Goal: Information Seeking & Learning: Learn about a topic

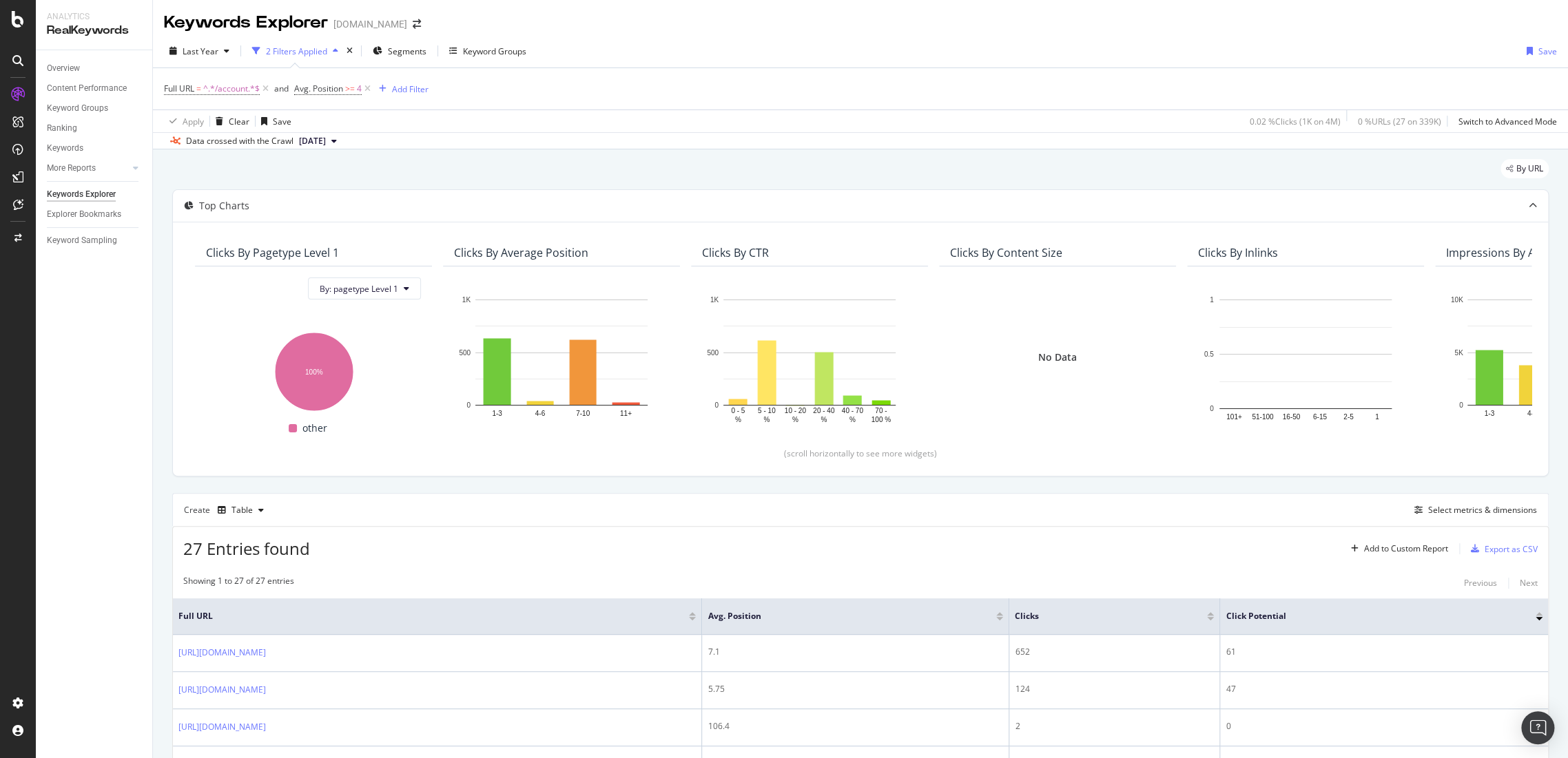
scroll to position [940, 0]
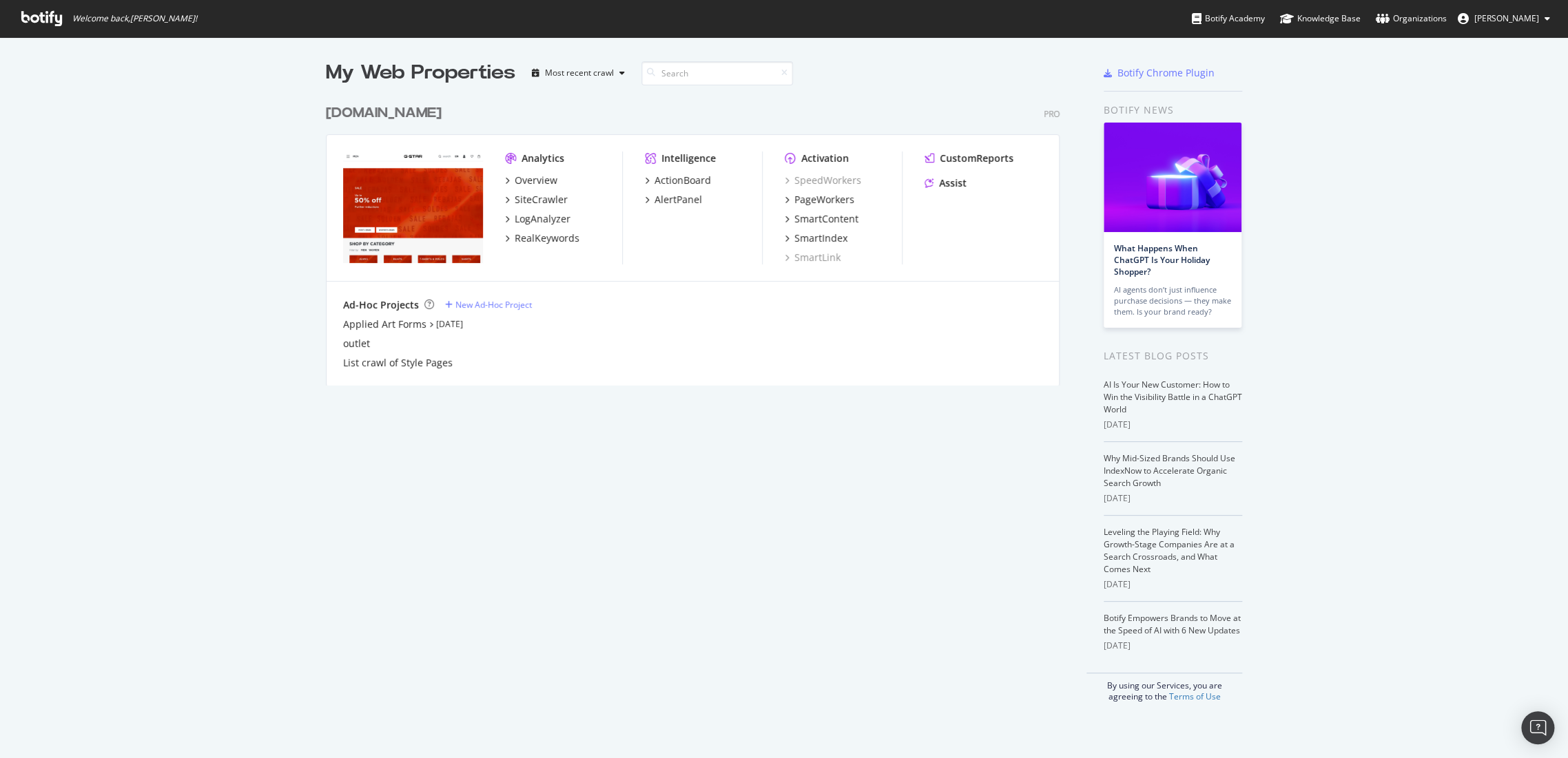
scroll to position [747, 1544]
click at [394, 114] on div "[DOMAIN_NAME]" at bounding box center [383, 113] width 116 height 20
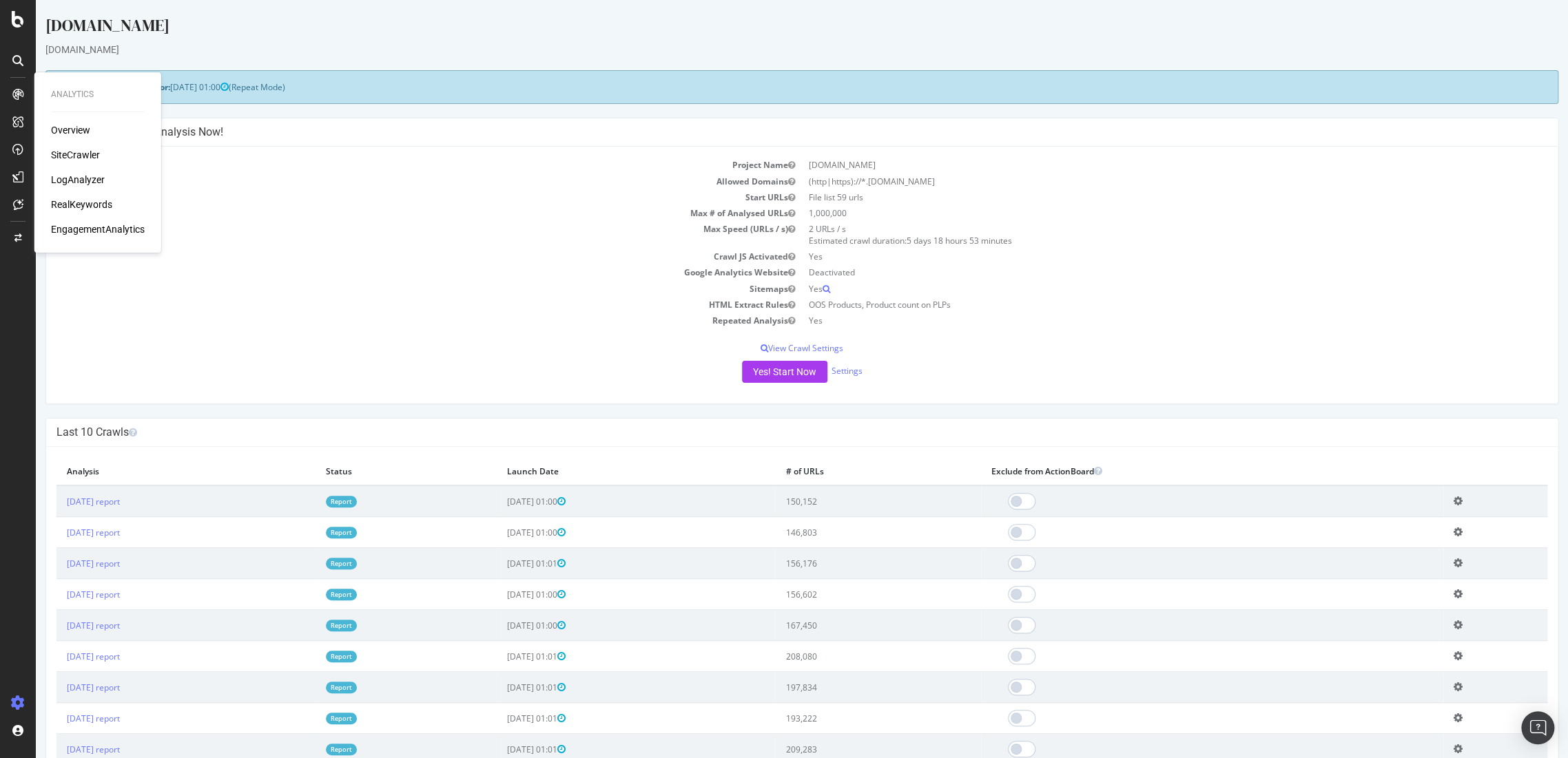
click at [61, 205] on div "RealKeywords" at bounding box center [82, 204] width 62 height 14
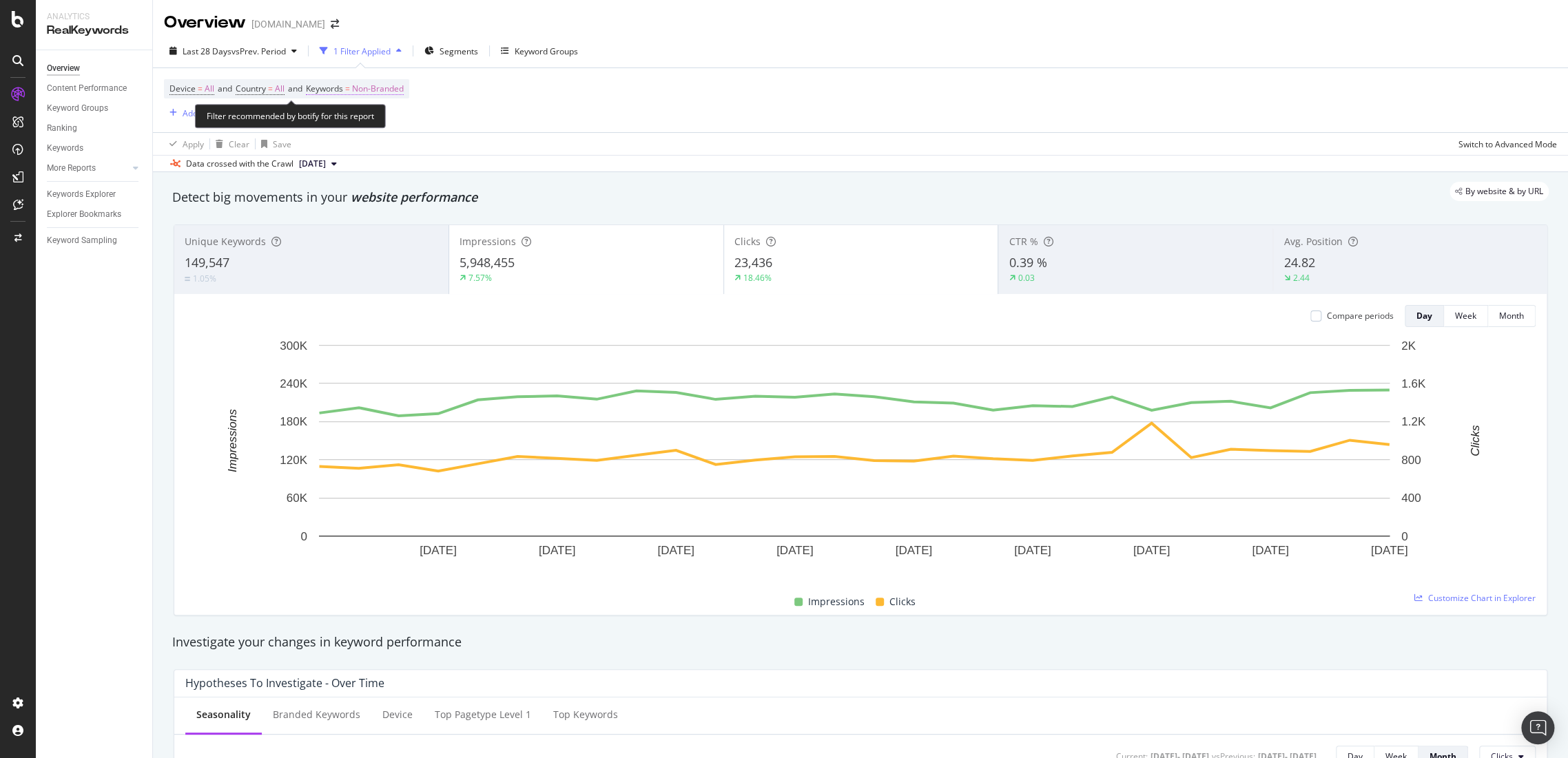
click at [391, 92] on span "Non-Branded" at bounding box center [378, 89] width 52 height 19
click at [370, 124] on span "Non-Branded" at bounding box center [354, 121] width 57 height 12
click at [376, 221] on span "All" at bounding box center [408, 228] width 141 height 13
click at [463, 152] on div "Apply" at bounding box center [466, 150] width 22 height 12
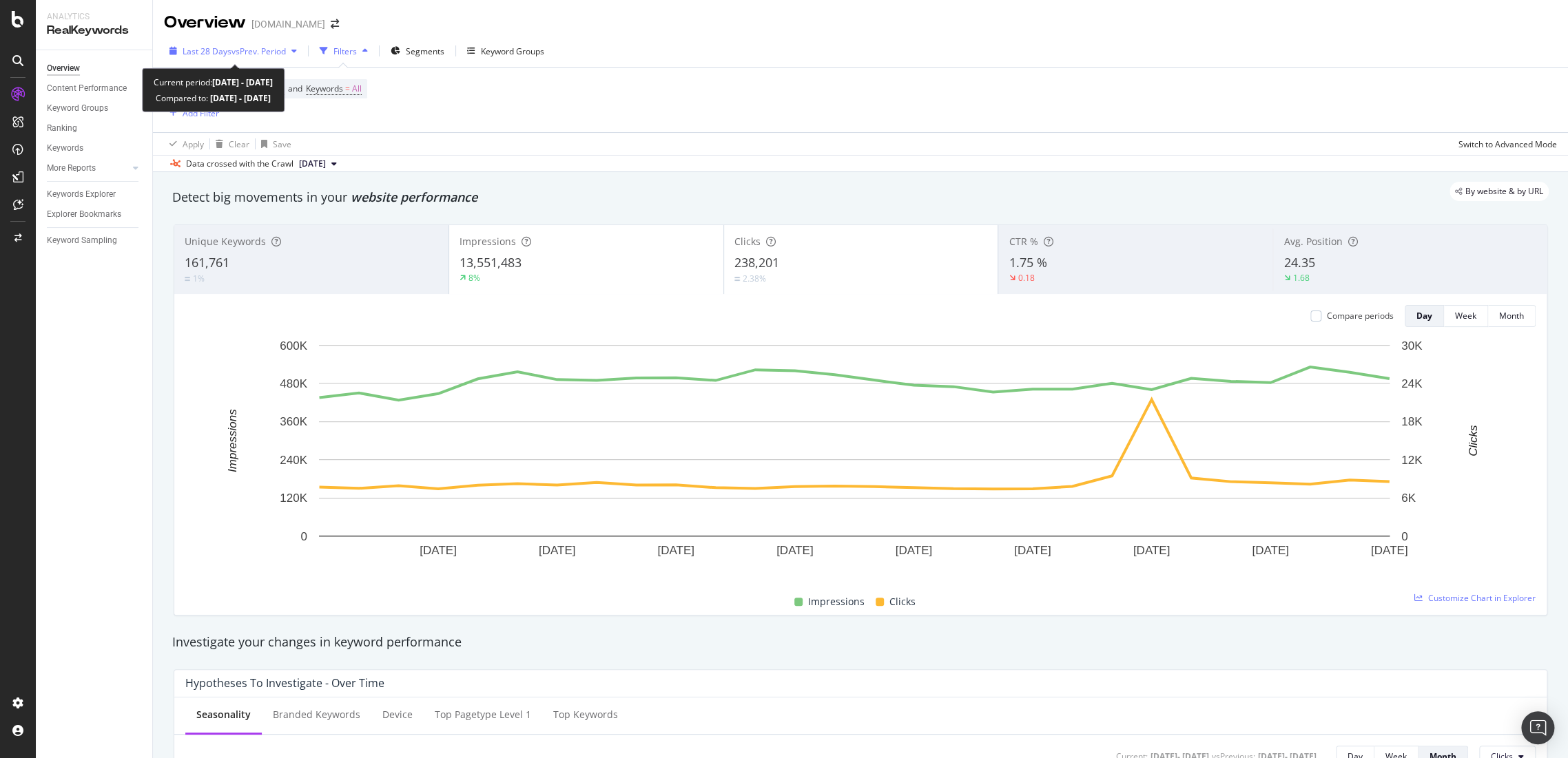
click at [278, 60] on div "Last 28 Days vs Prev. Period" at bounding box center [233, 51] width 138 height 21
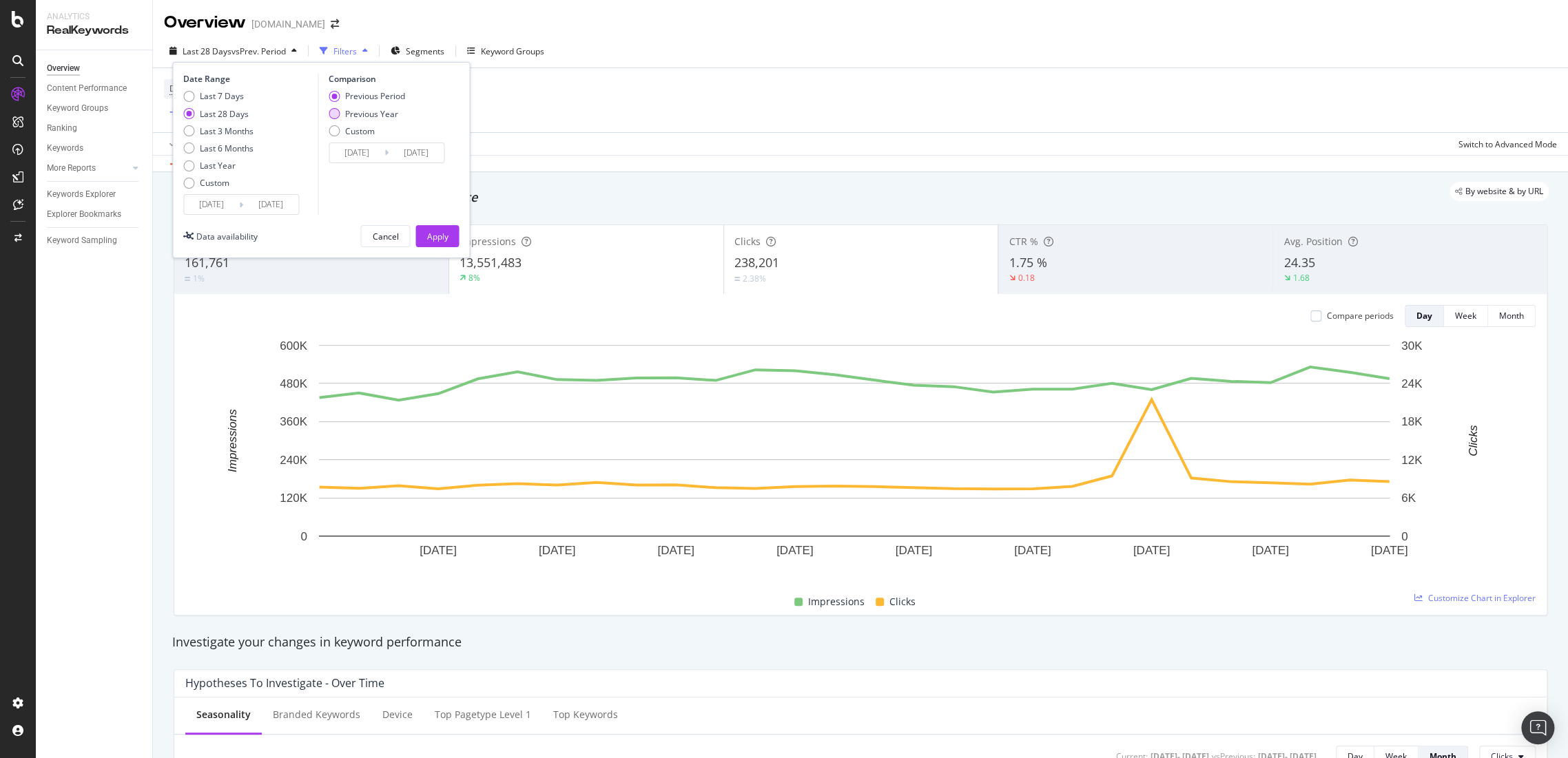
click at [337, 112] on div "Previous Year" at bounding box center [334, 114] width 11 height 11
type input "[DATE]"
click at [430, 241] on div "Apply" at bounding box center [437, 237] width 22 height 12
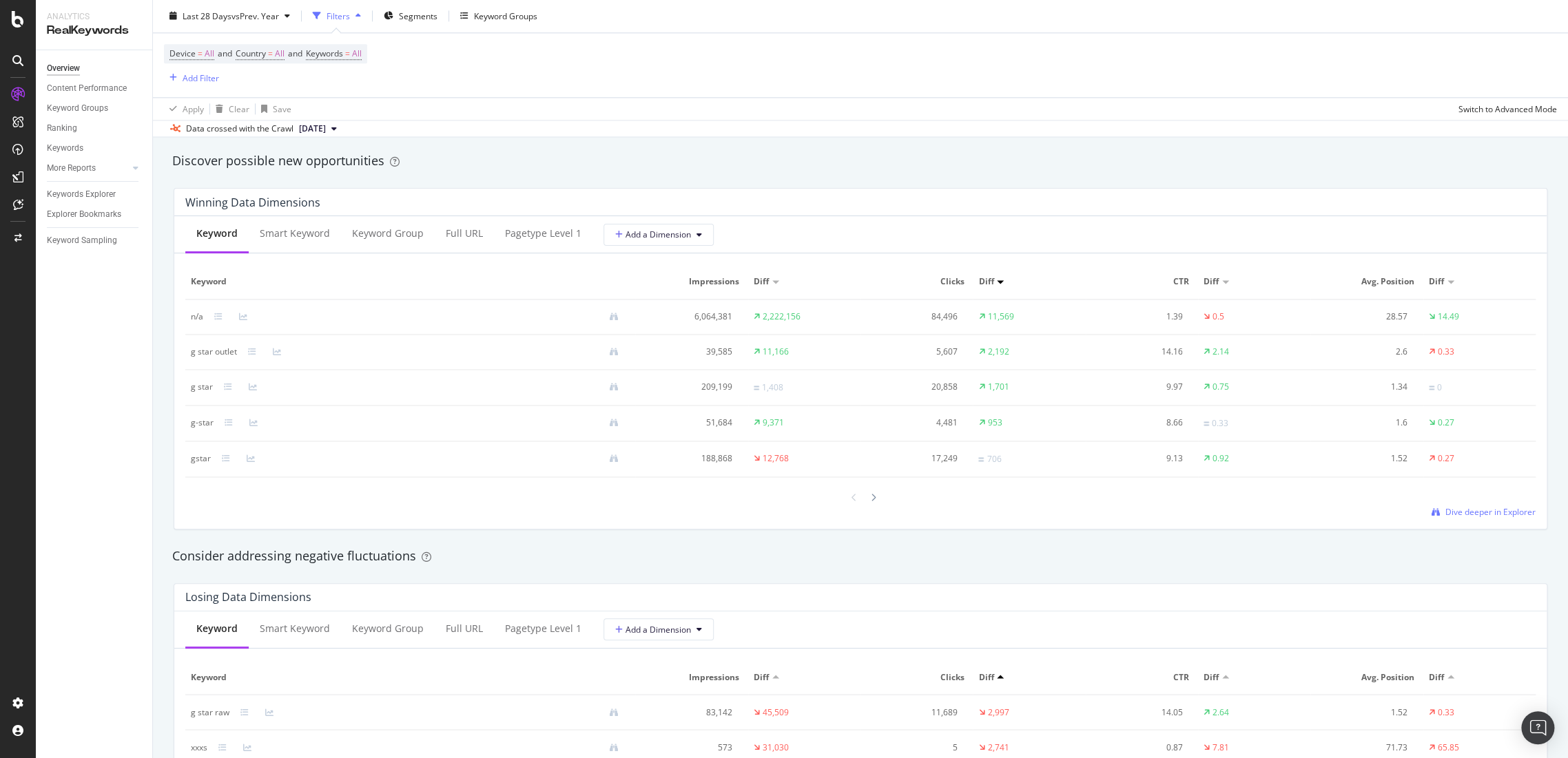
scroll to position [1071, 0]
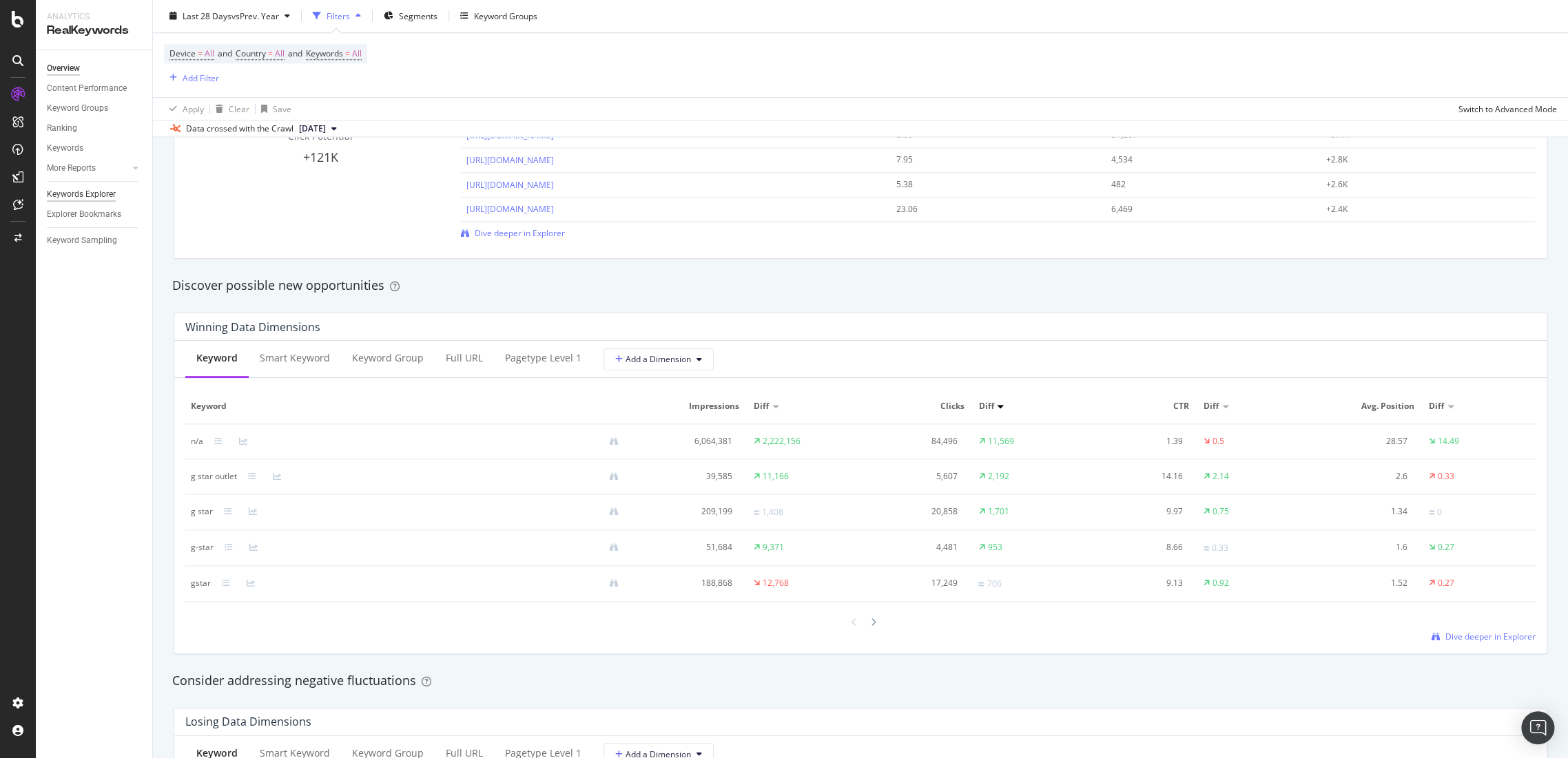
click at [102, 189] on div "Keywords Explorer" at bounding box center [82, 194] width 69 height 14
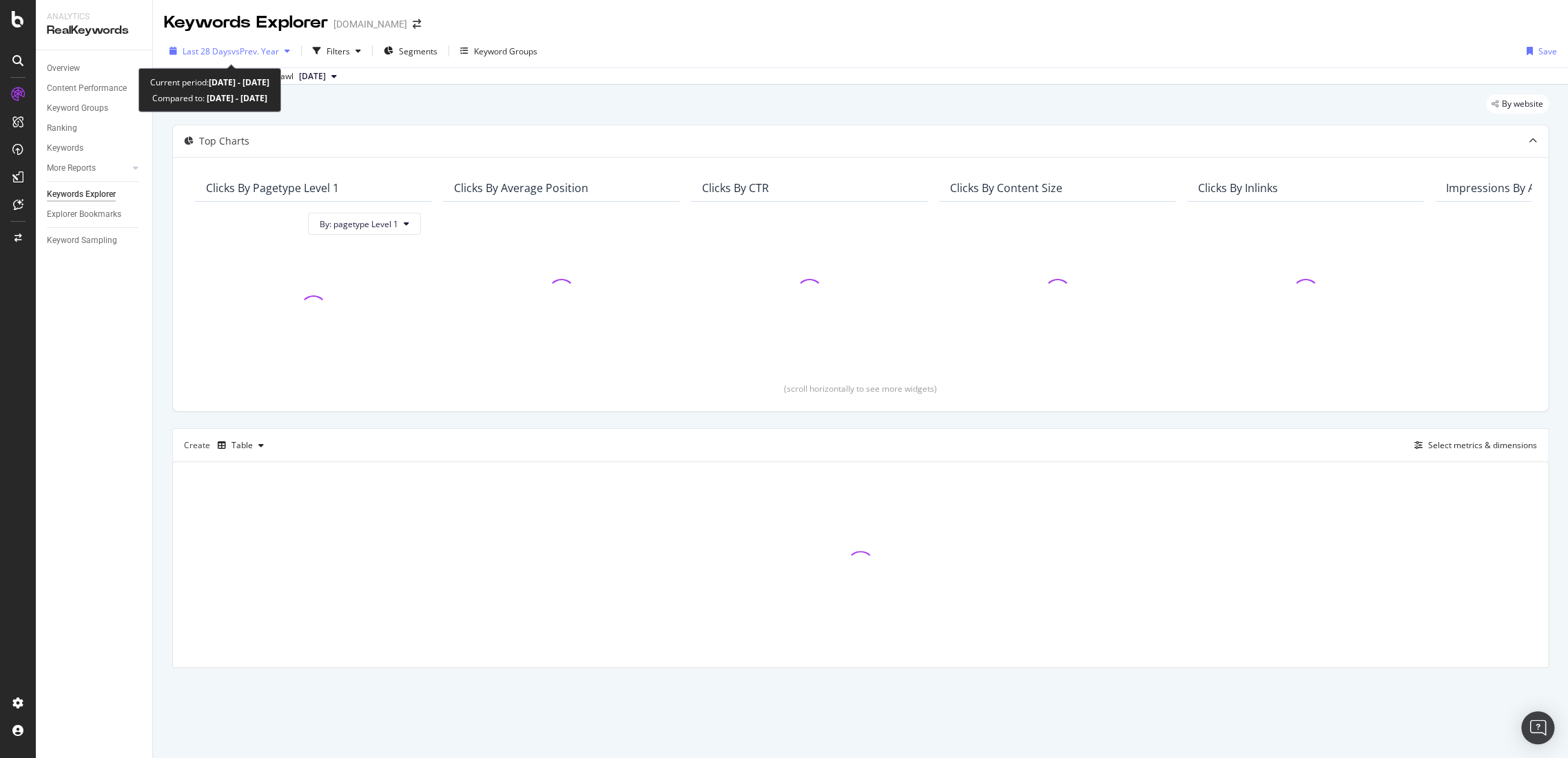
click at [263, 48] on span "vs Prev. Year" at bounding box center [254, 51] width 47 height 12
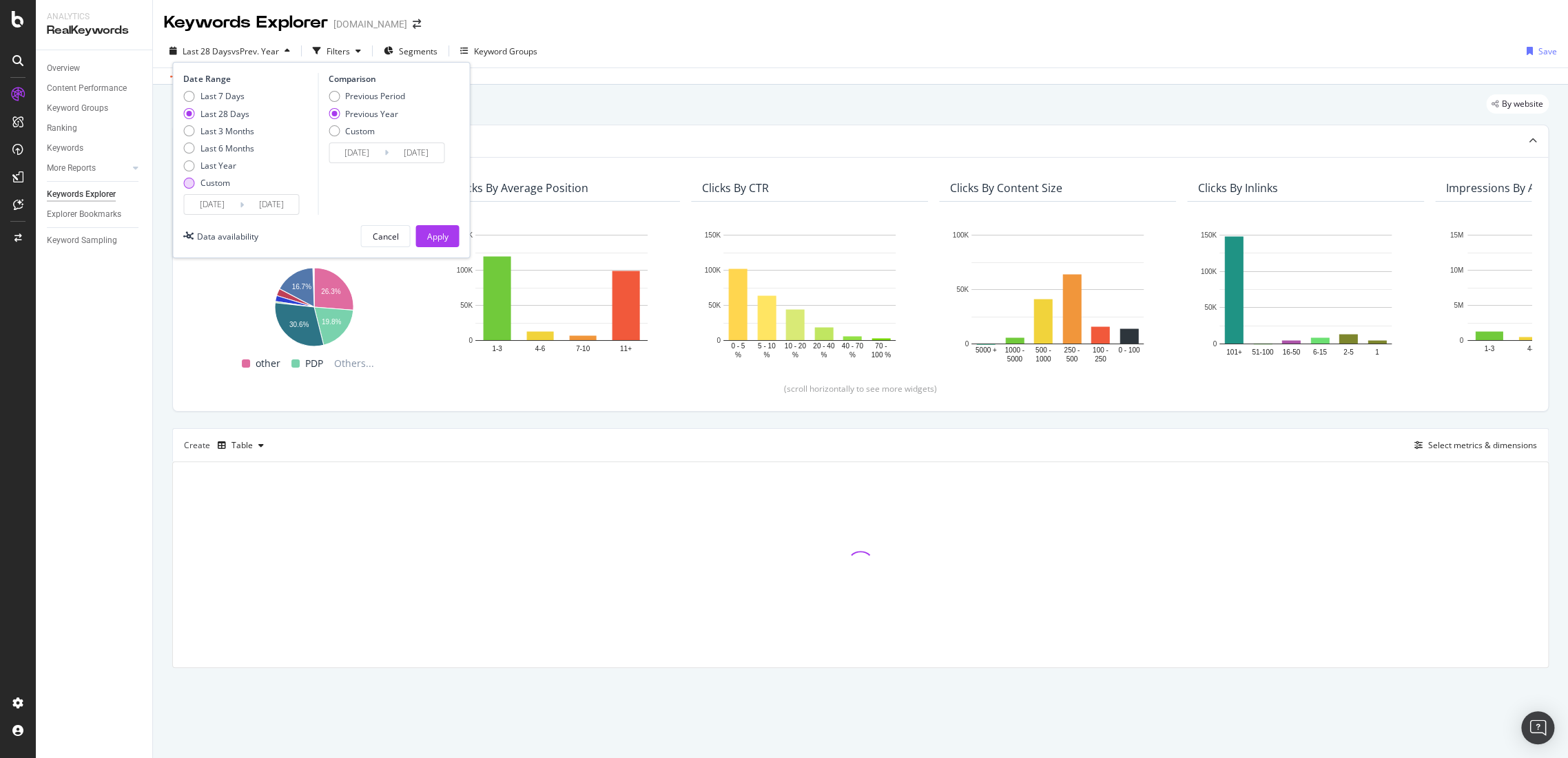
click at [194, 183] on div "Custom" at bounding box center [218, 182] width 70 height 12
click at [206, 209] on input "[DATE]" at bounding box center [211, 205] width 55 height 19
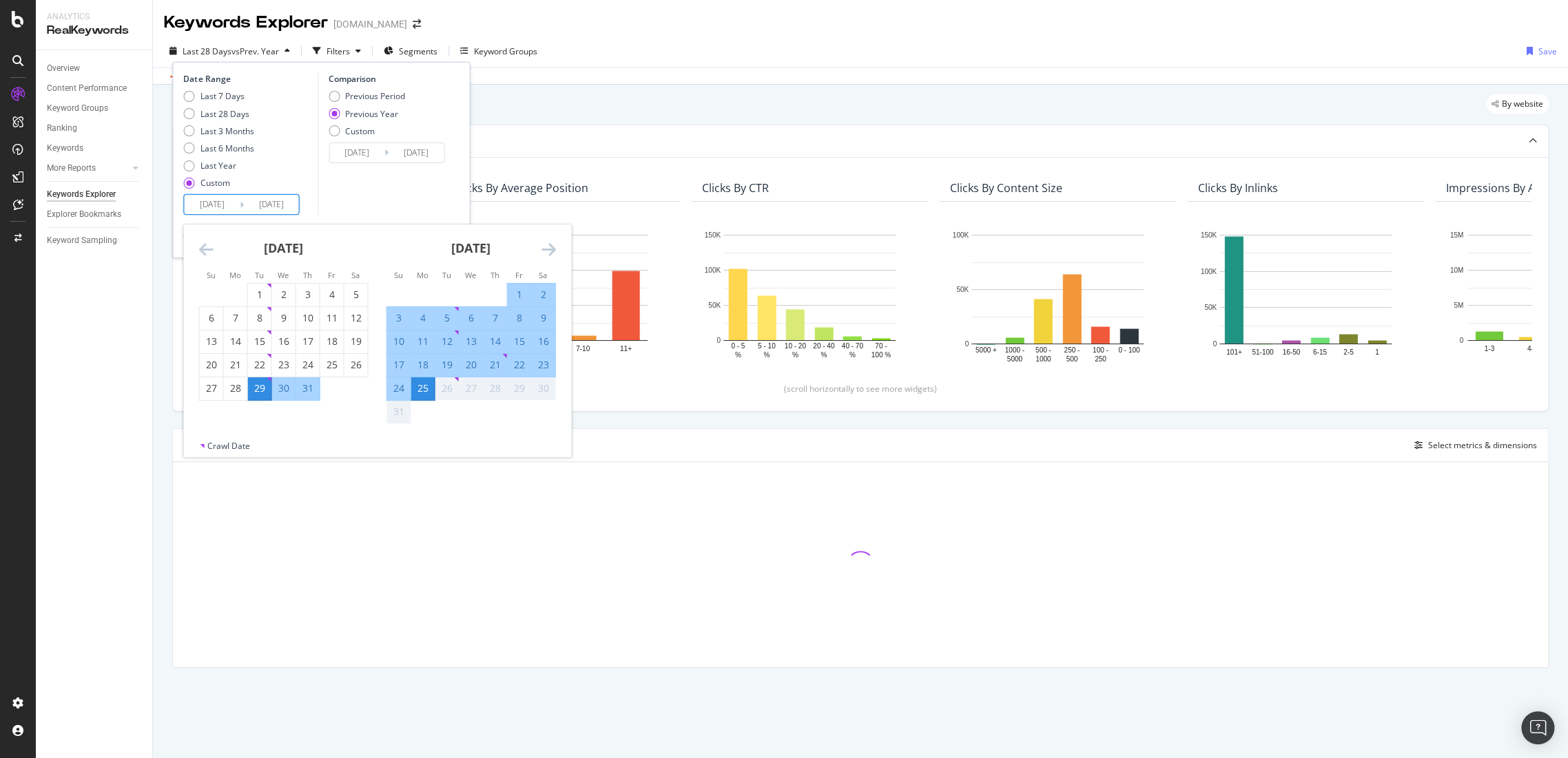
click at [211, 249] on icon "Move backward to switch to the previous month." at bounding box center [206, 249] width 14 height 17
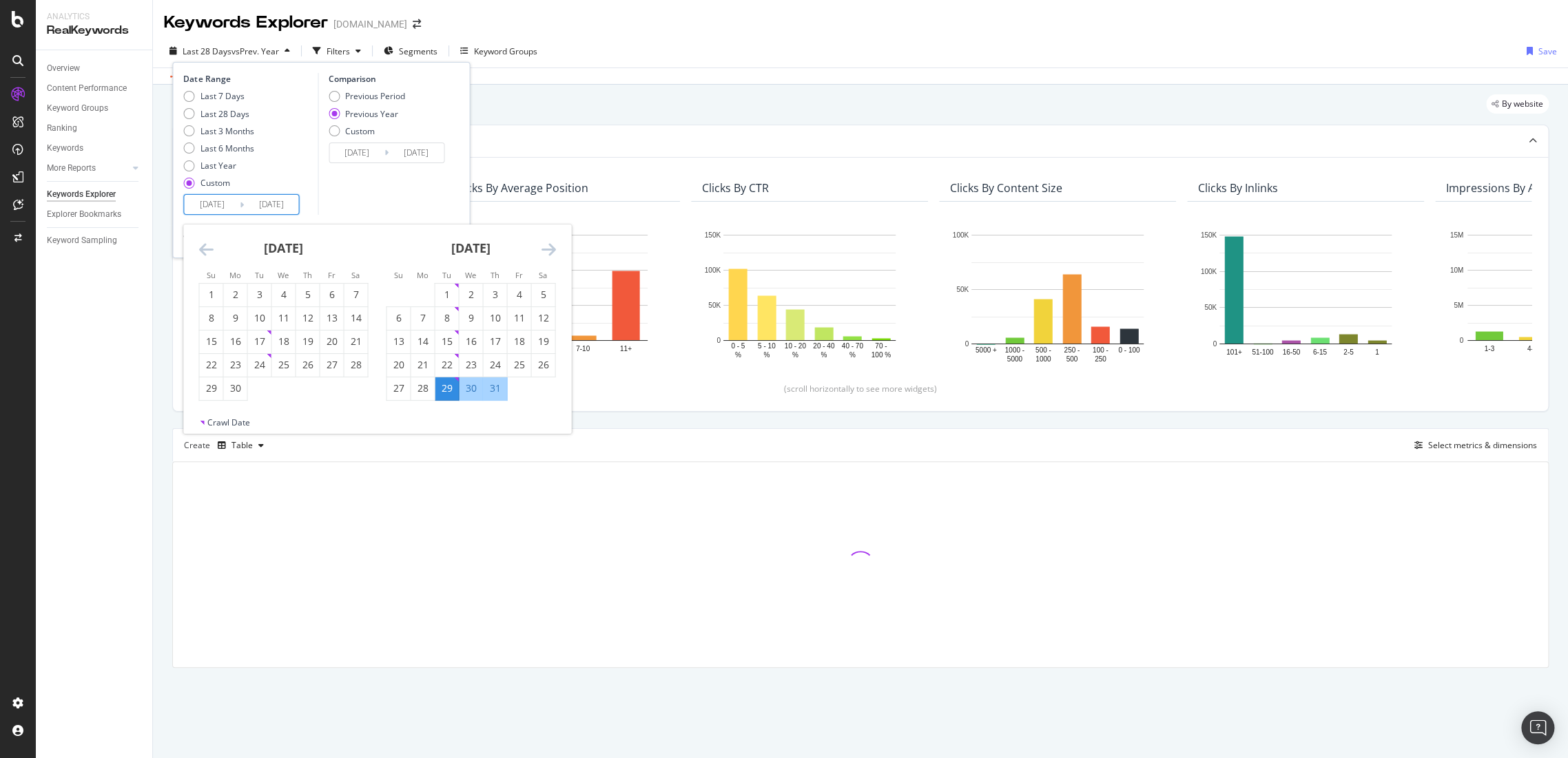
click at [211, 249] on icon "Move backward to switch to the previous month." at bounding box center [206, 249] width 14 height 17
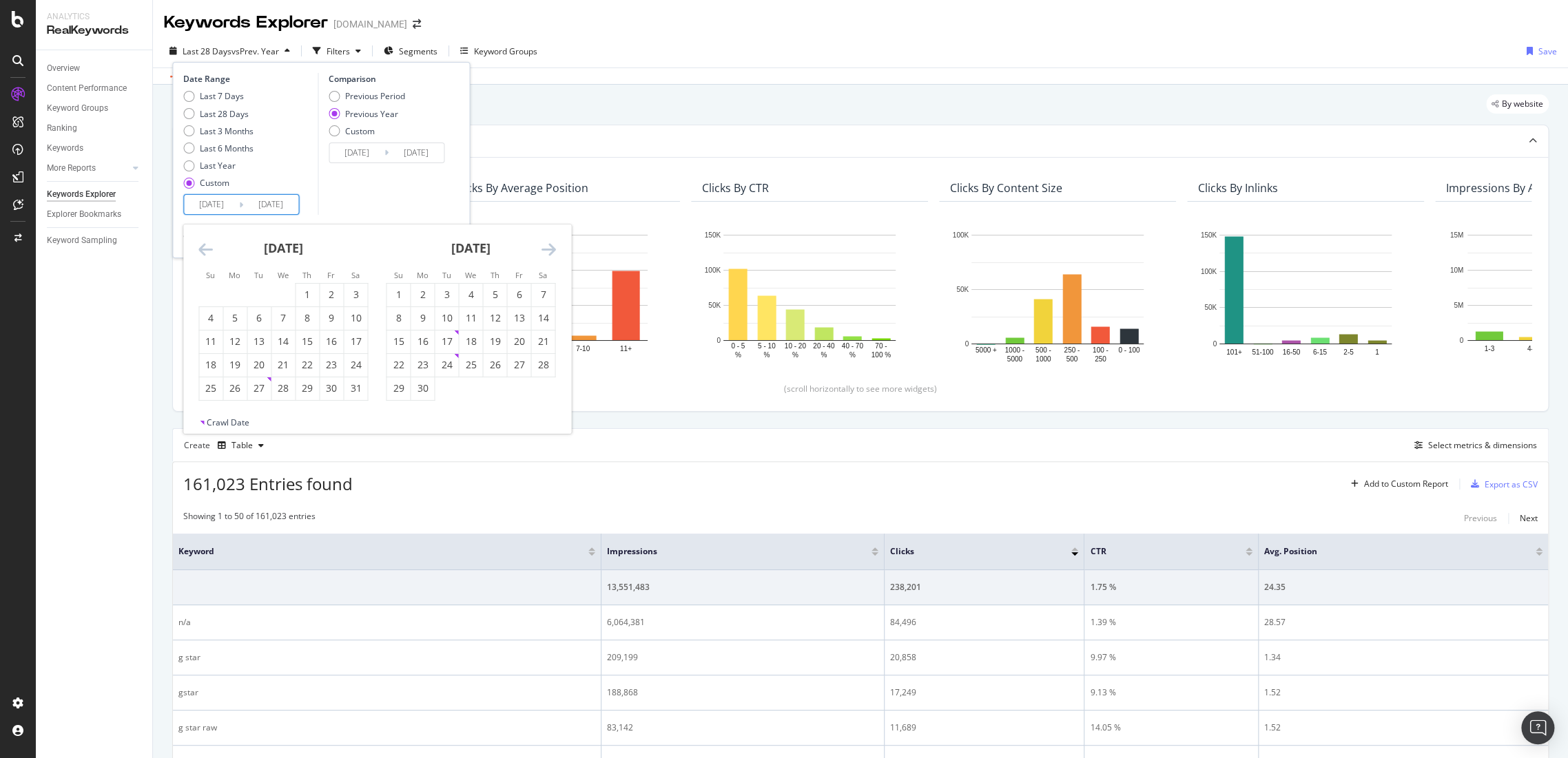
click at [209, 250] on icon "Move backward to switch to the previous month." at bounding box center [206, 249] width 14 height 17
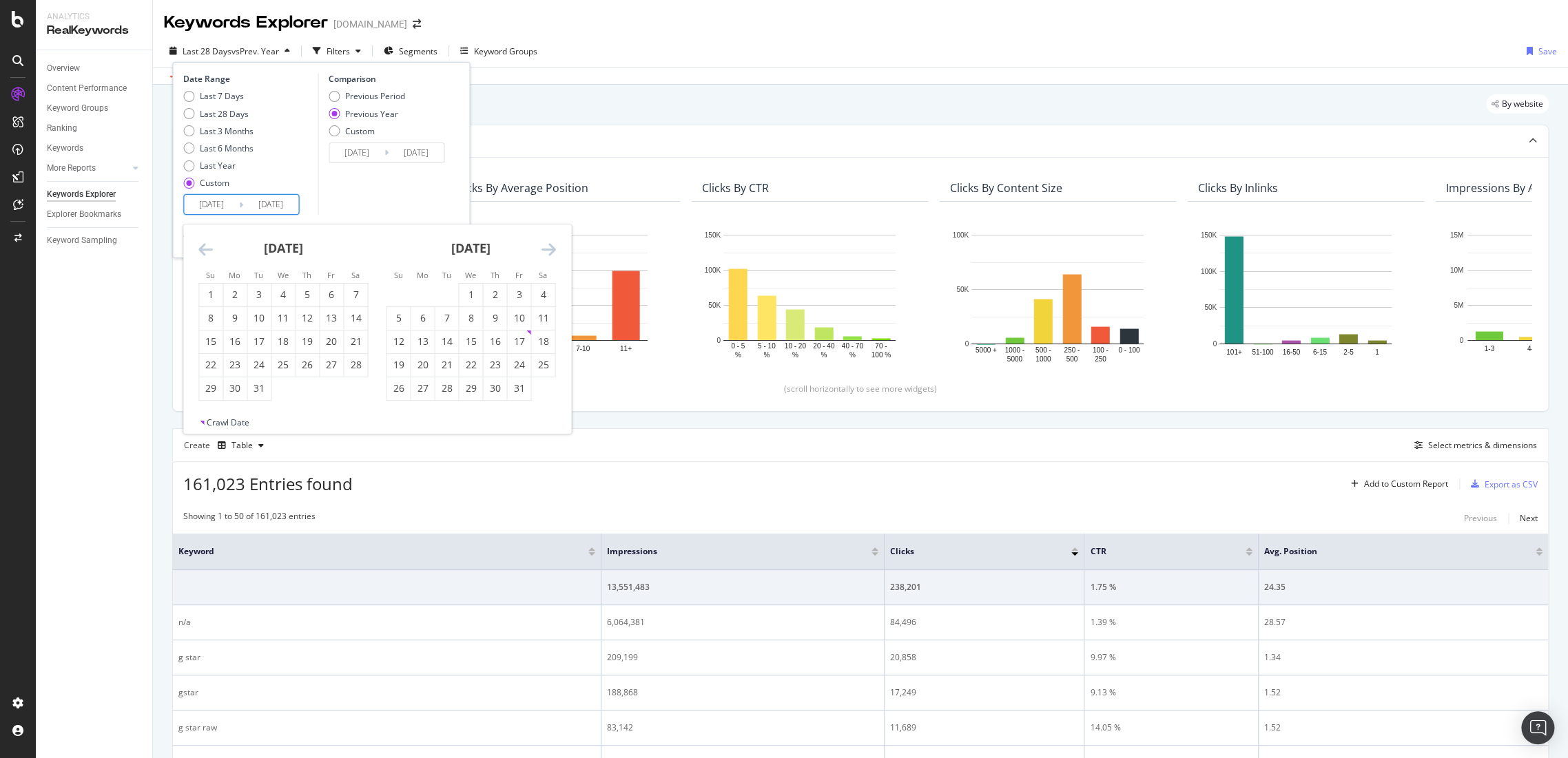
click at [209, 250] on icon "Move backward to switch to the previous month." at bounding box center [206, 249] width 14 height 17
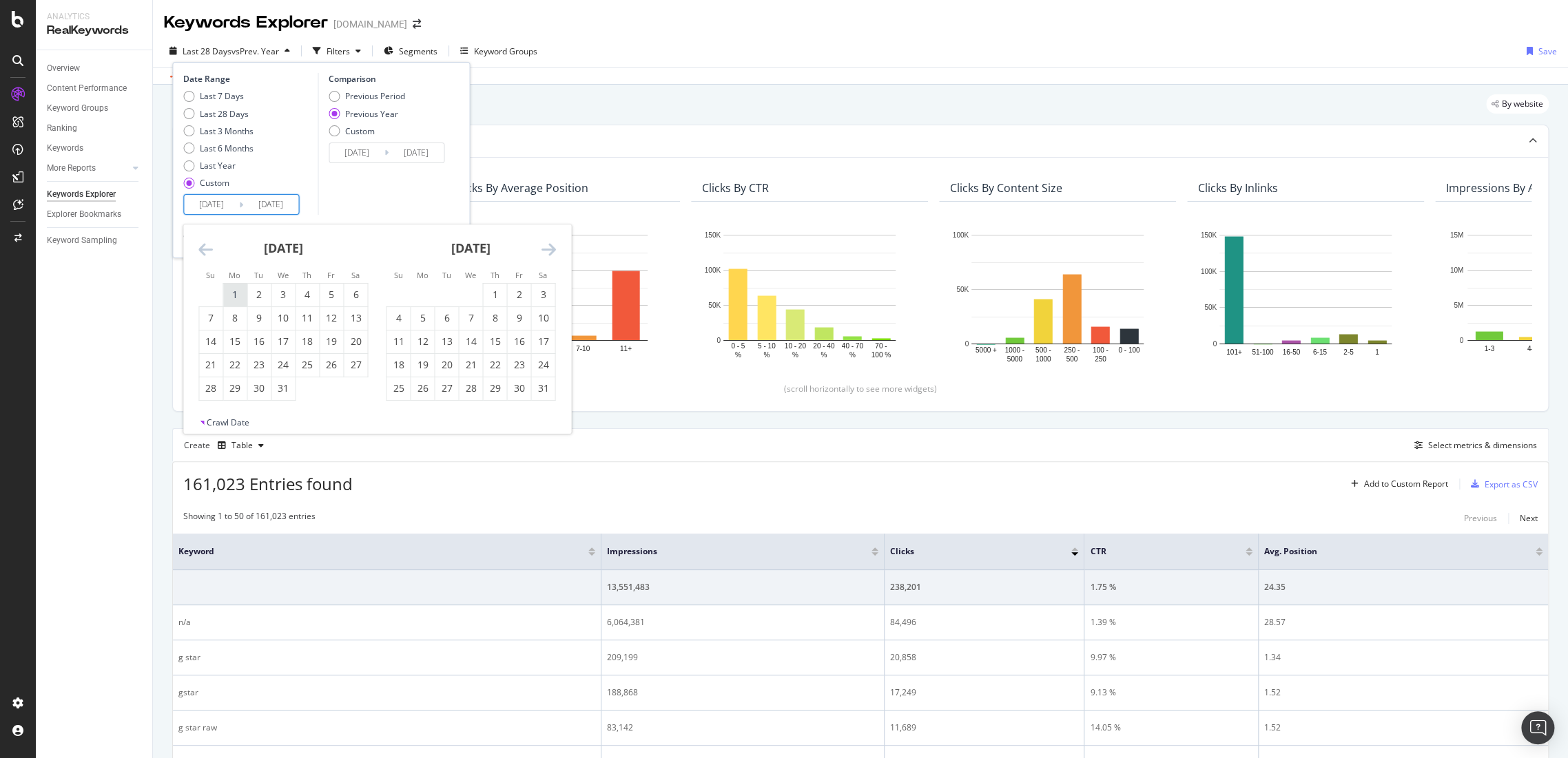
click at [227, 285] on div "1" at bounding box center [234, 295] width 23 height 22
type input "[DATE]"
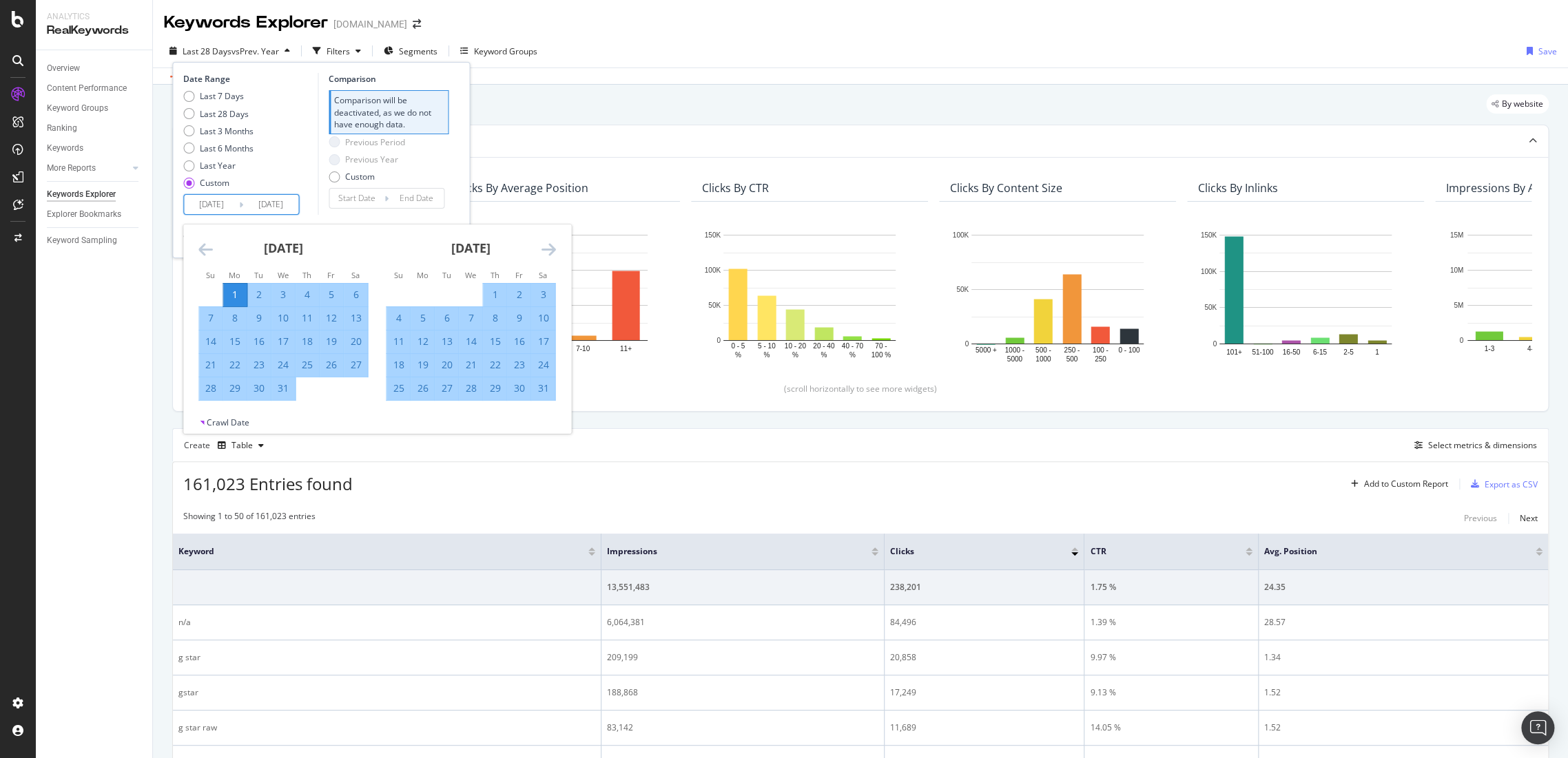
click at [542, 246] on icon "Move forward to switch to the next month." at bounding box center [548, 249] width 14 height 17
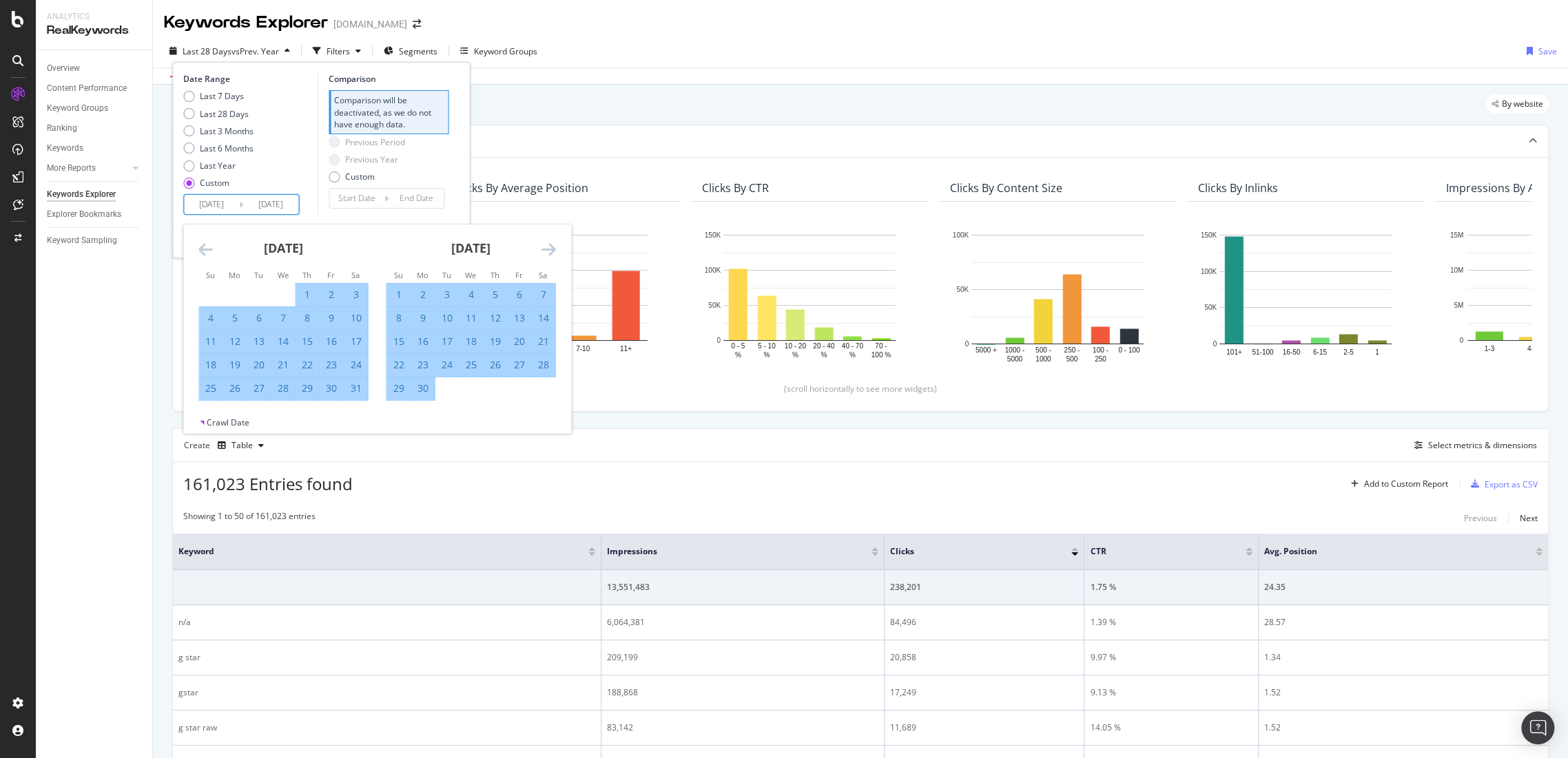
click at [542, 246] on icon "Move forward to switch to the next month." at bounding box center [548, 249] width 14 height 17
click at [549, 254] on icon "Move forward to switch to the next month." at bounding box center [548, 249] width 14 height 17
click at [450, 394] on div "31" at bounding box center [446, 388] width 23 height 14
type input "[DATE]"
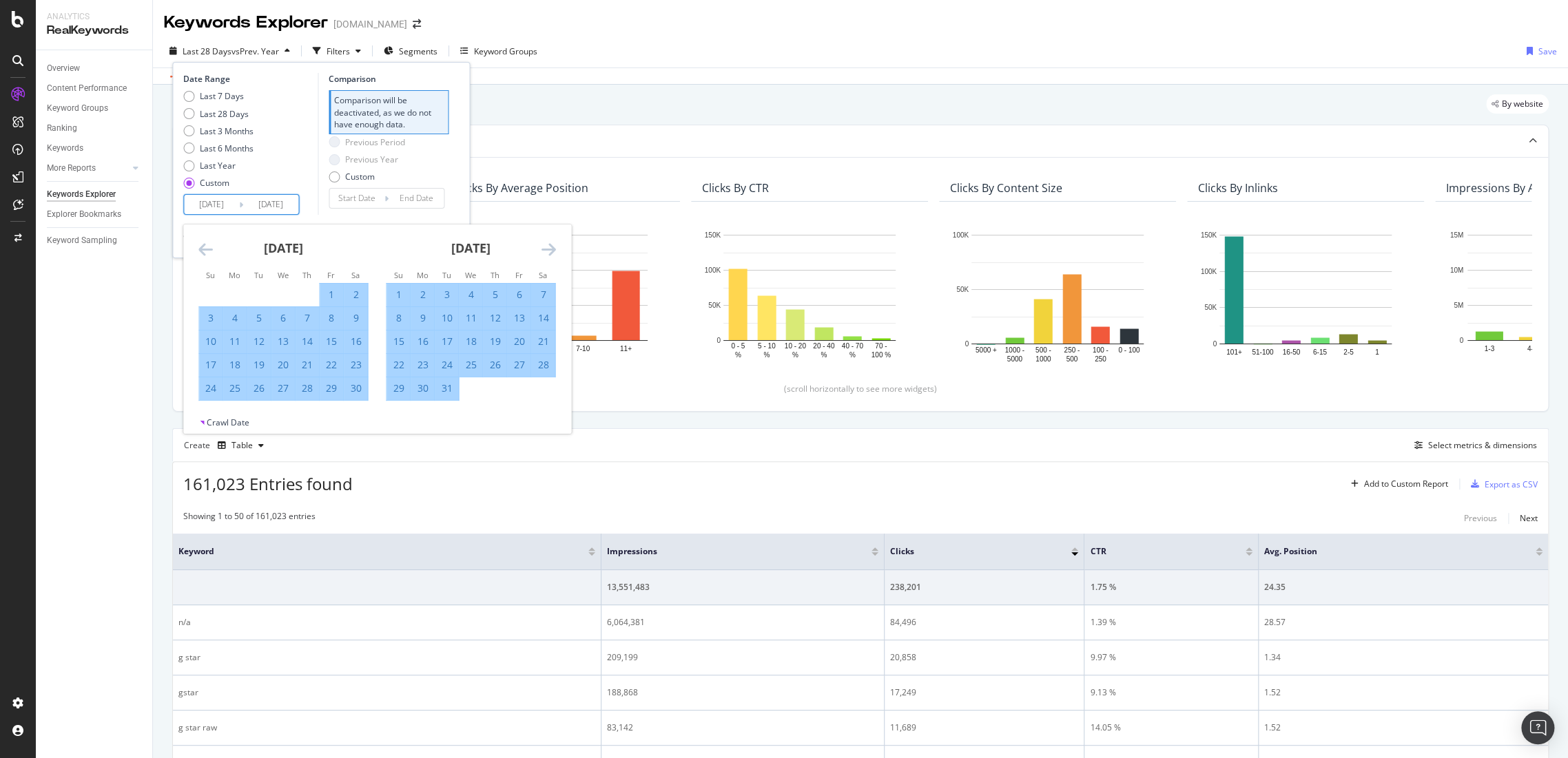
type input "[DATE]"
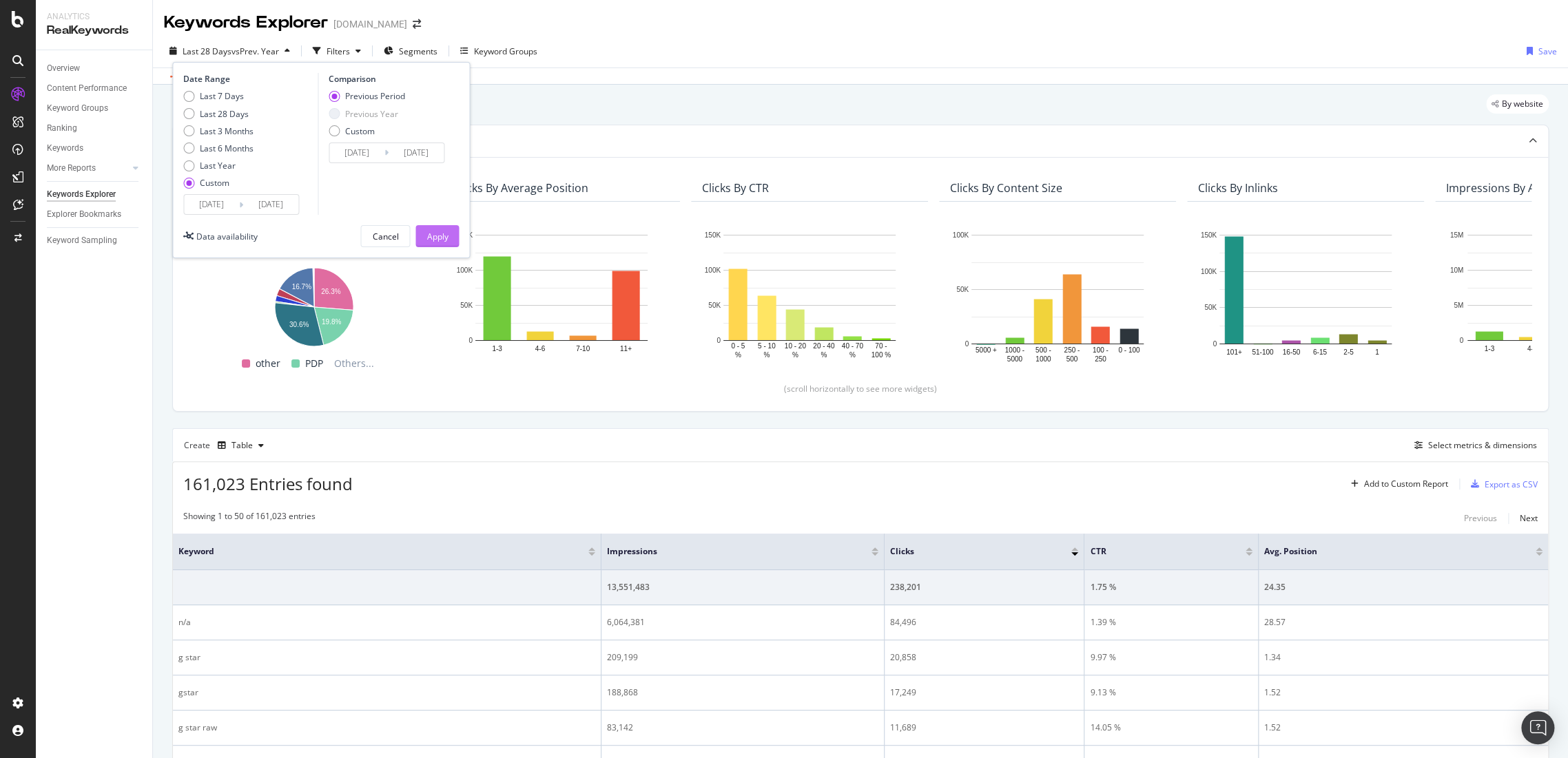
click at [439, 237] on div "Apply" at bounding box center [437, 237] width 22 height 12
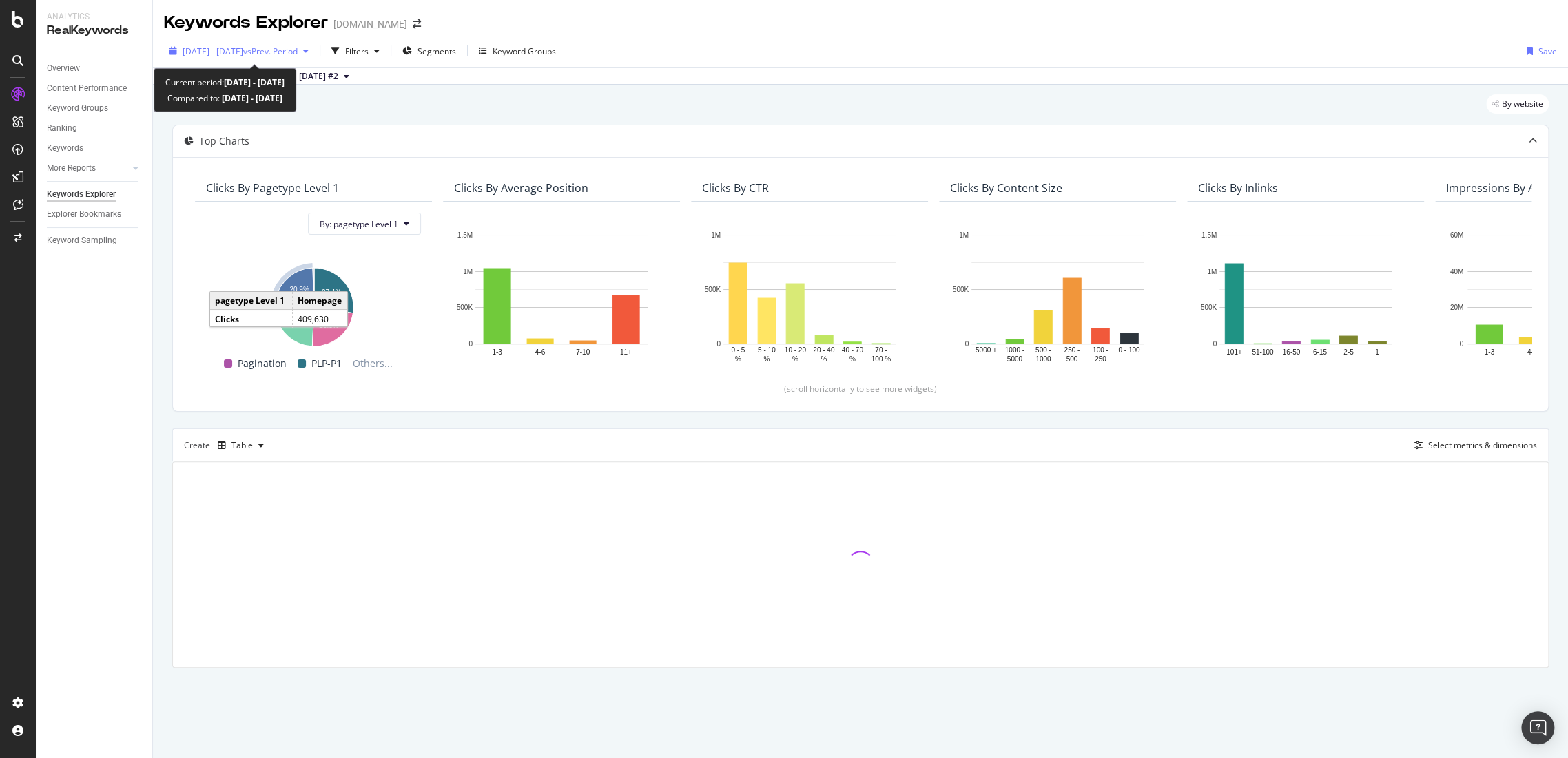
click at [297, 42] on div "[DATE] - [DATE] vs Prev. Period" at bounding box center [239, 51] width 150 height 21
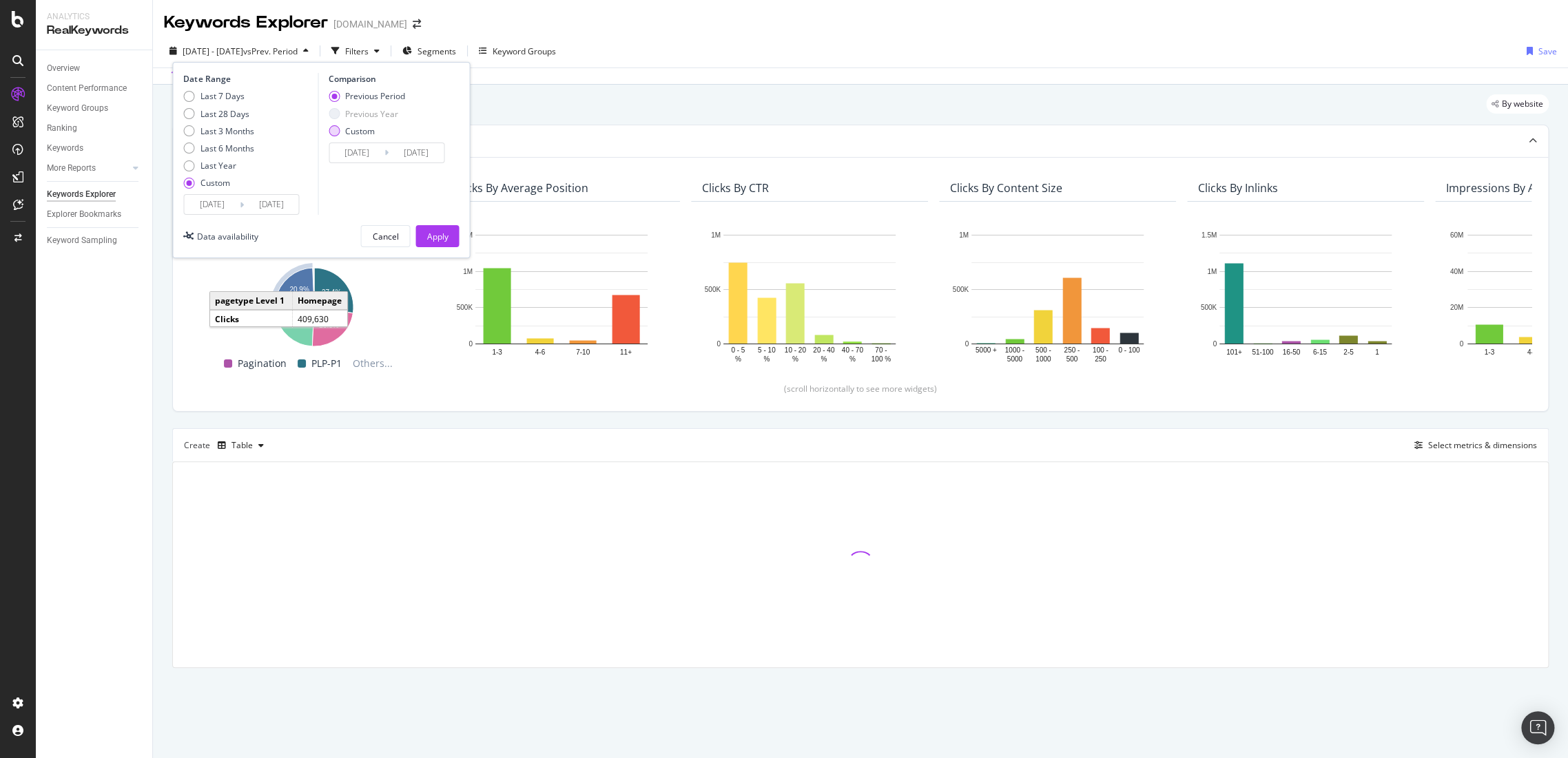
click at [344, 134] on div "Custom" at bounding box center [367, 131] width 77 height 12
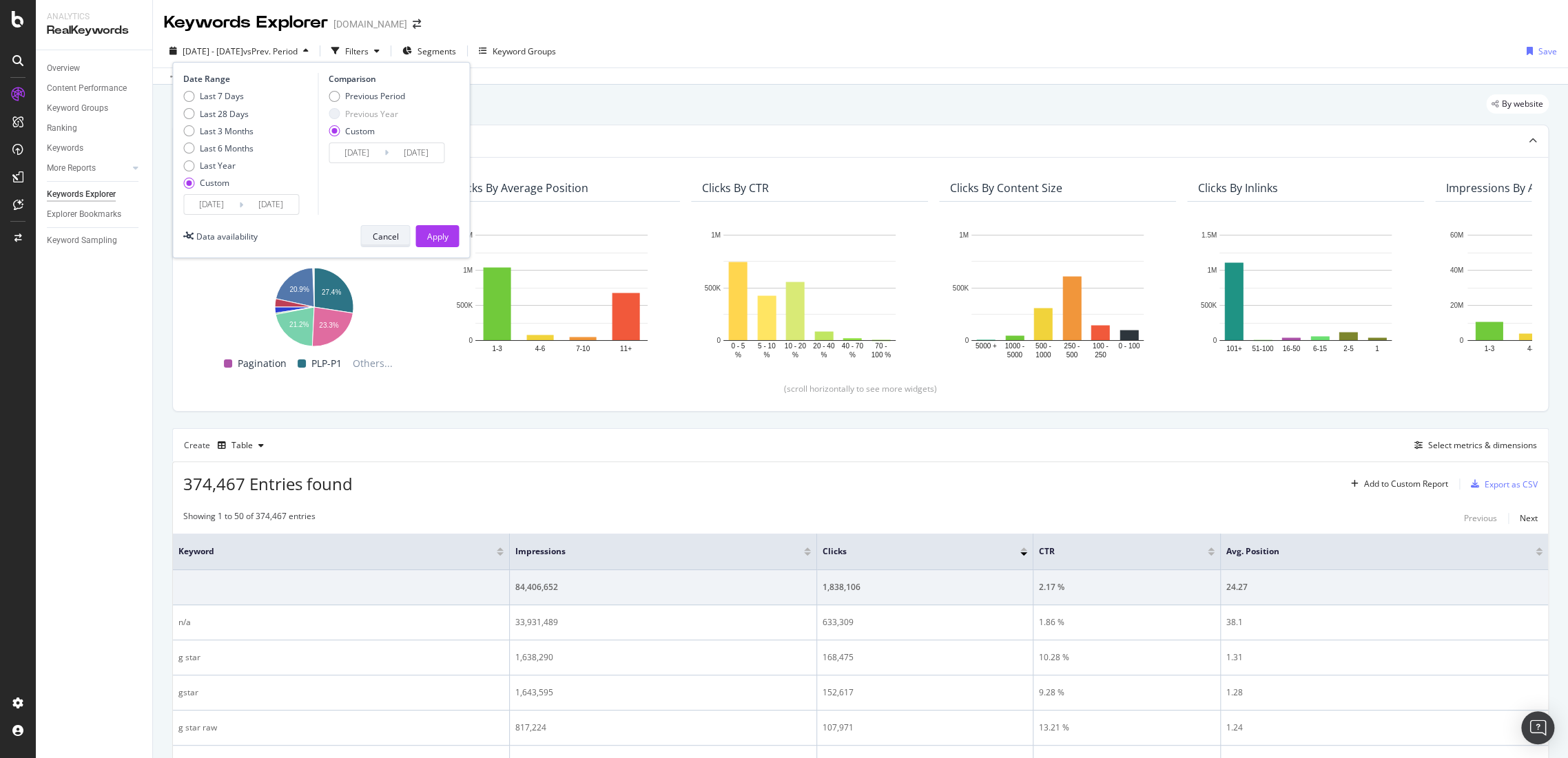
click at [379, 227] on div "Cancel" at bounding box center [385, 236] width 26 height 19
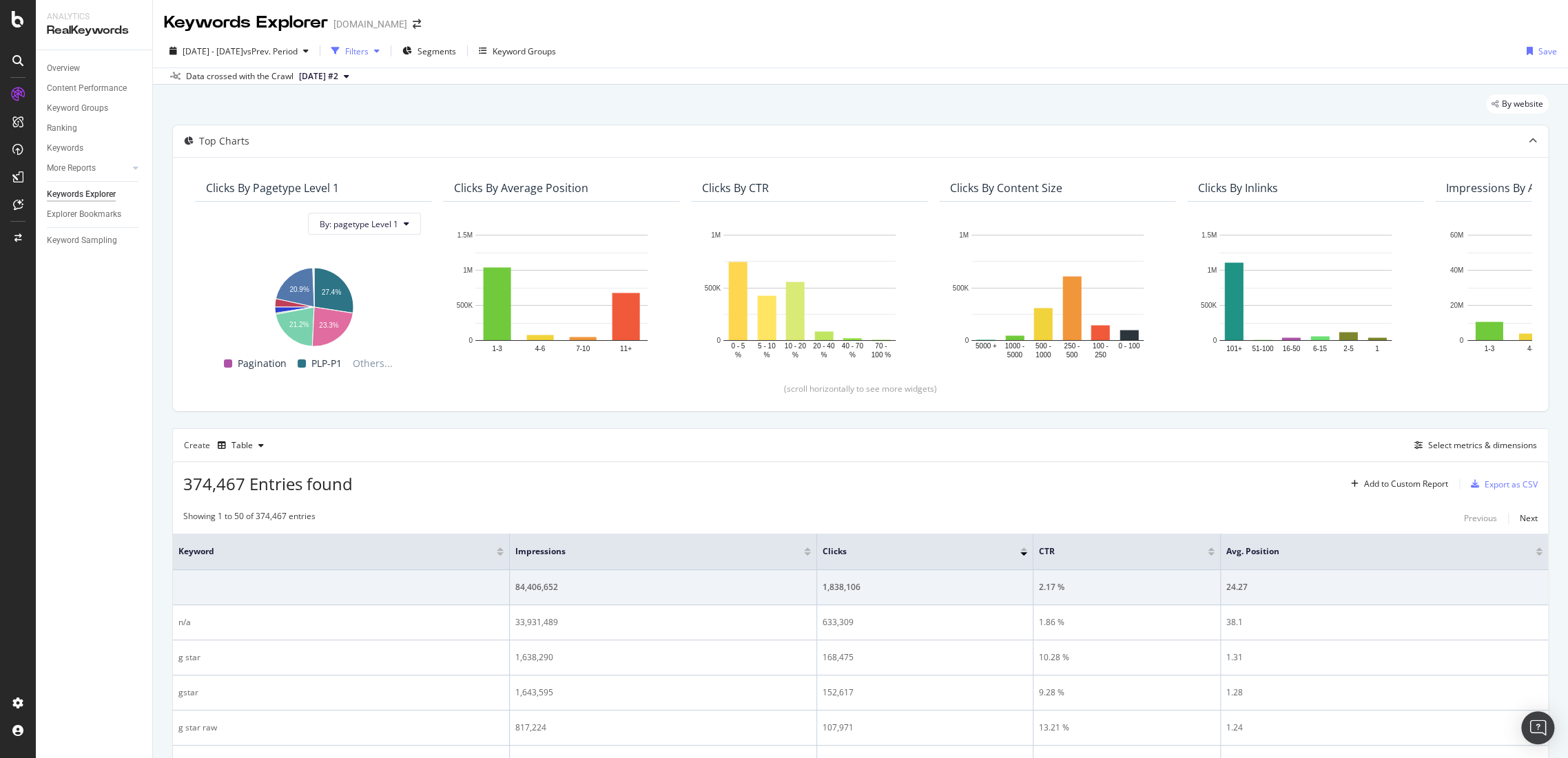
click at [369, 52] on div "Filters" at bounding box center [356, 51] width 23 height 12
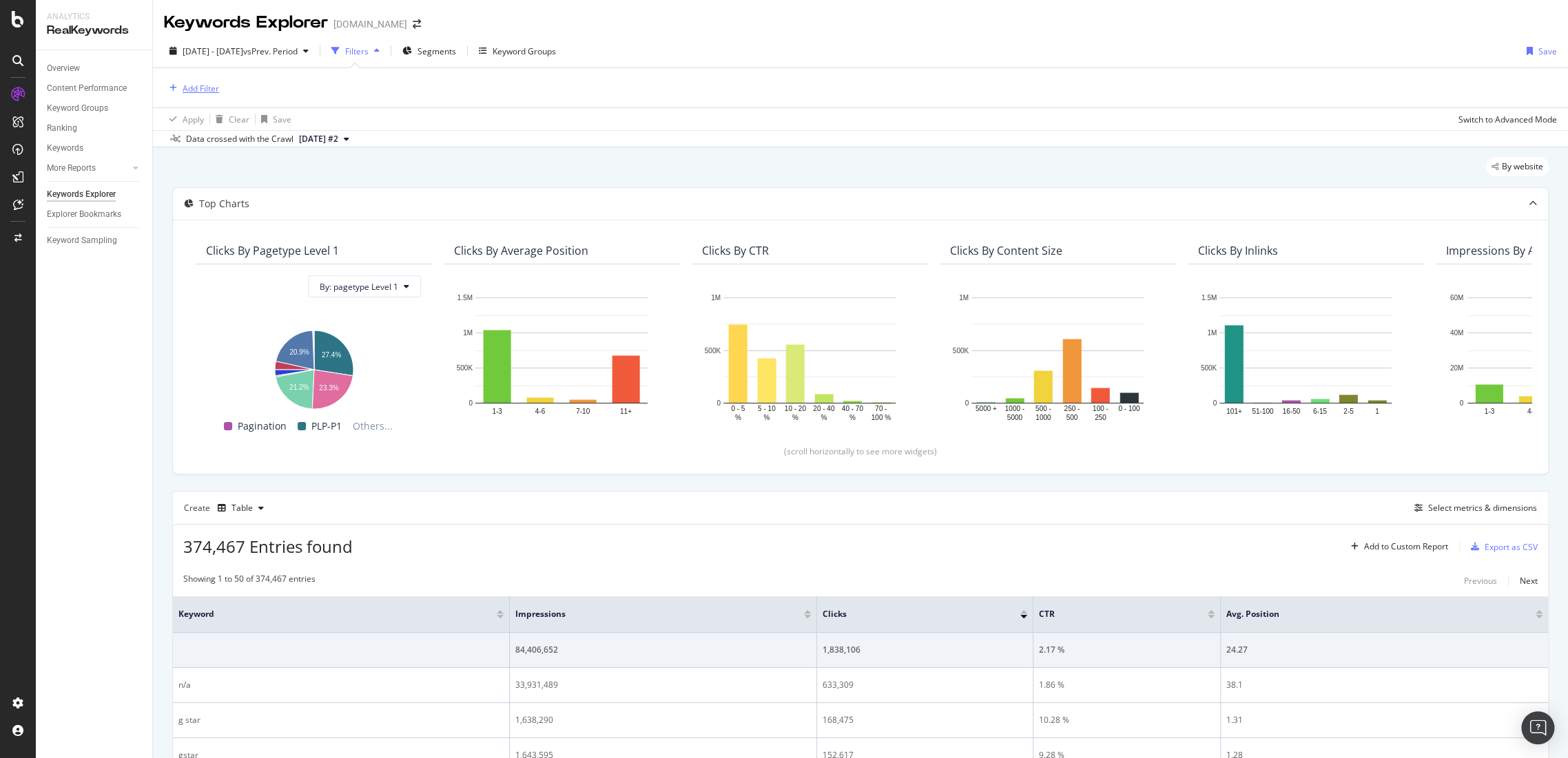
click at [179, 92] on div "button" at bounding box center [173, 88] width 18 height 8
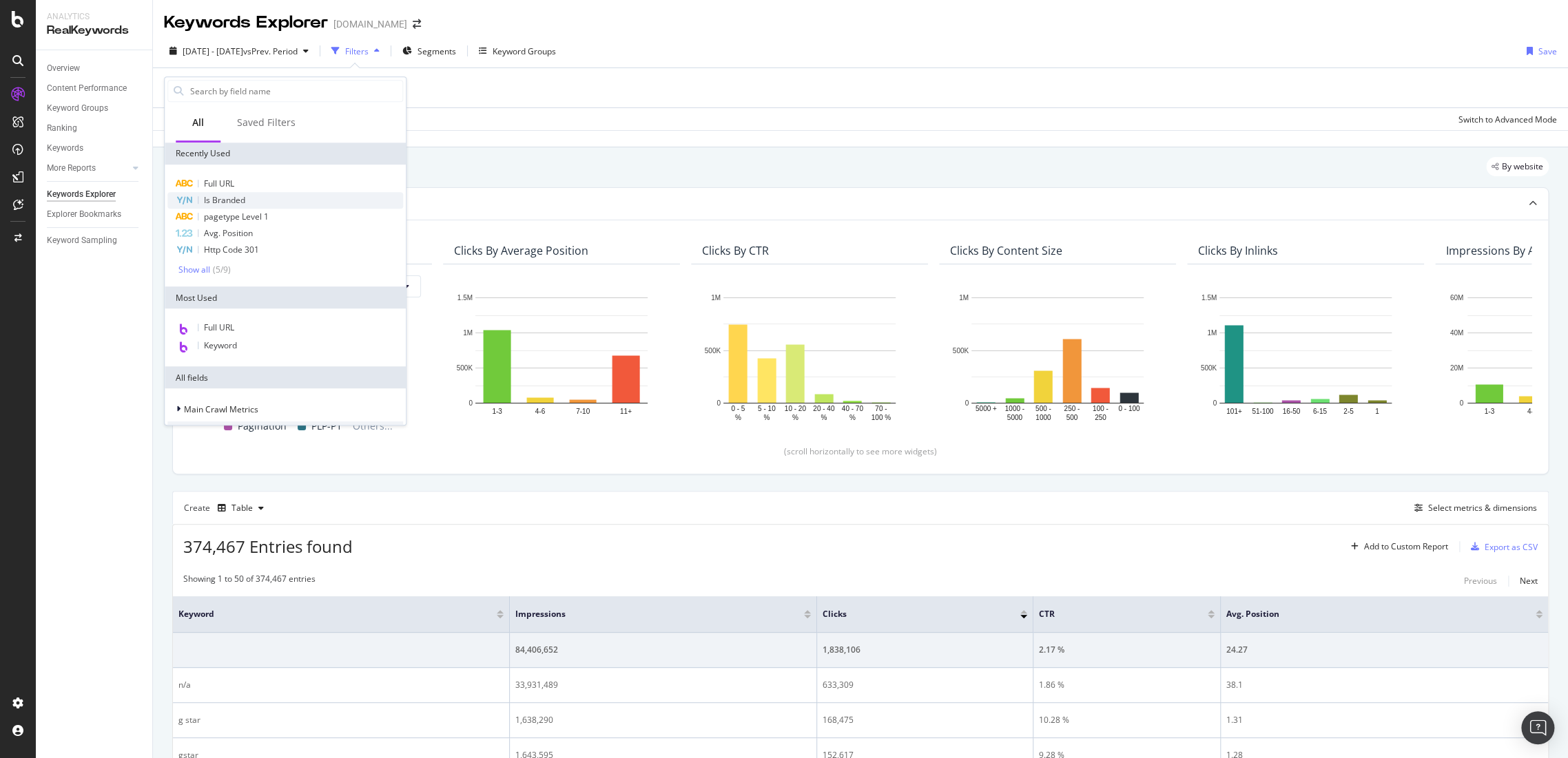
click at [248, 197] on div "Is Branded" at bounding box center [285, 200] width 236 height 17
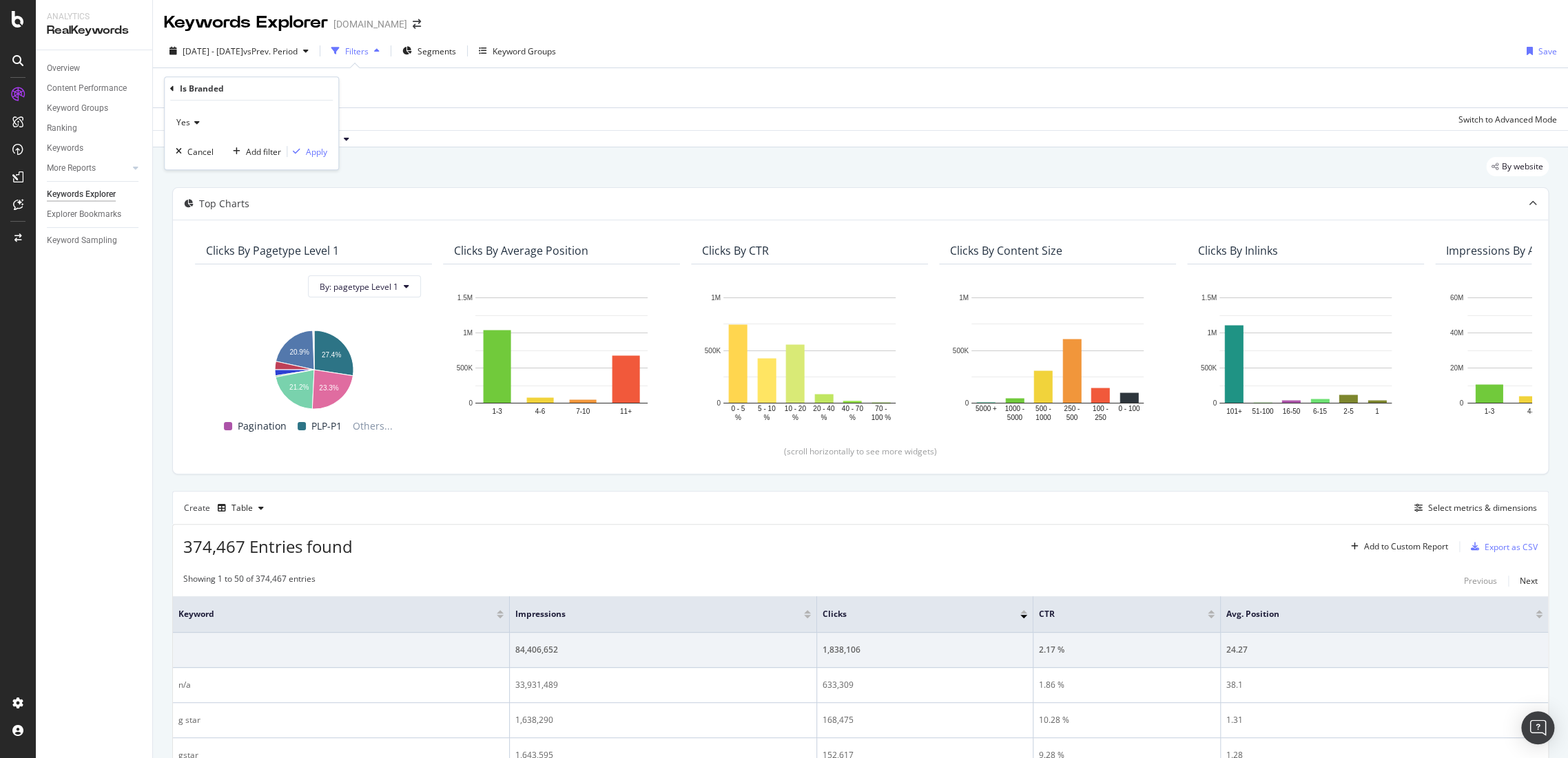
click at [191, 118] on icon at bounding box center [195, 122] width 10 height 8
click at [202, 164] on div "No" at bounding box center [253, 169] width 147 height 18
click at [302, 153] on div "button" at bounding box center [296, 151] width 18 height 8
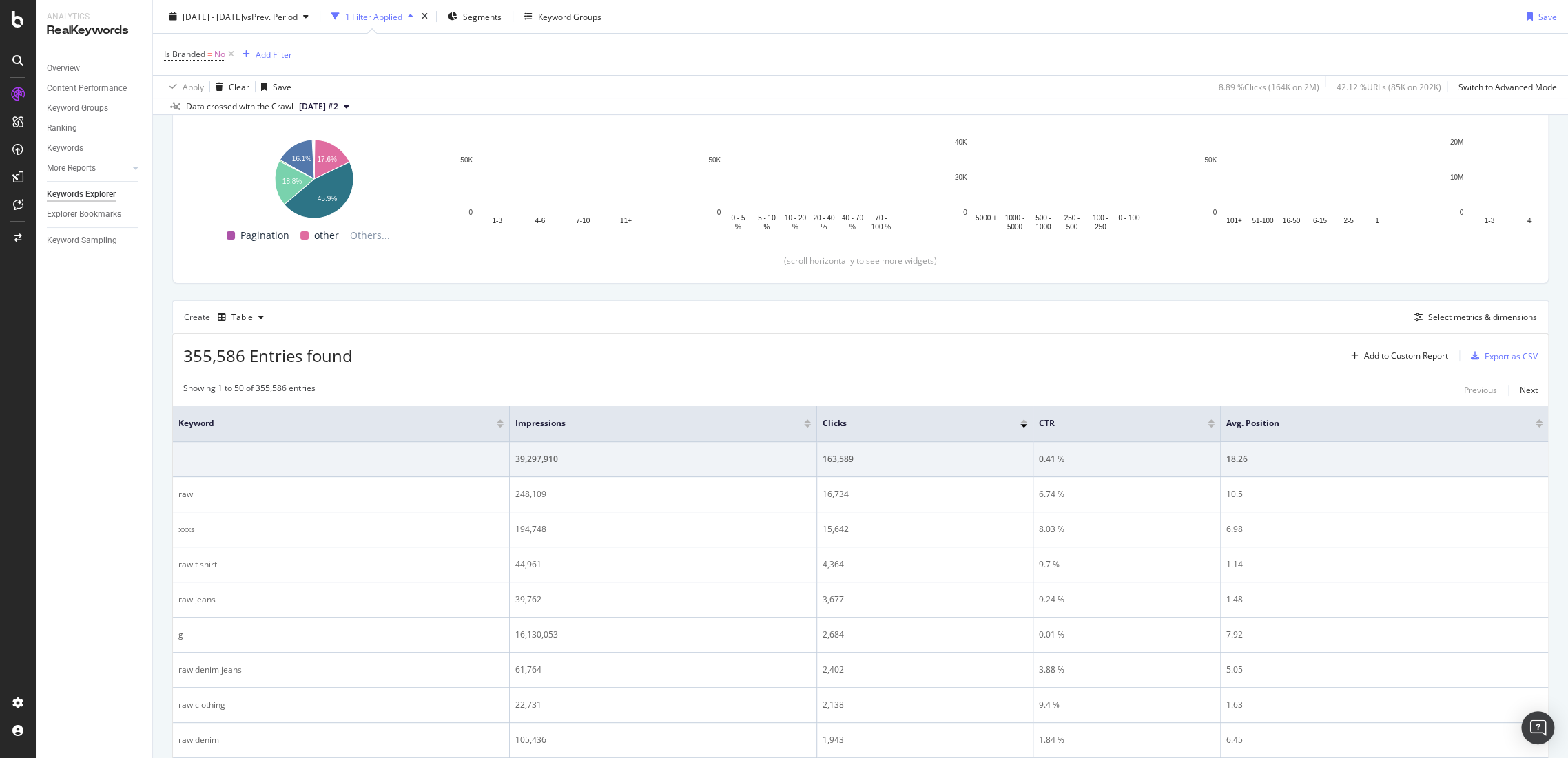
scroll to position [405, 0]
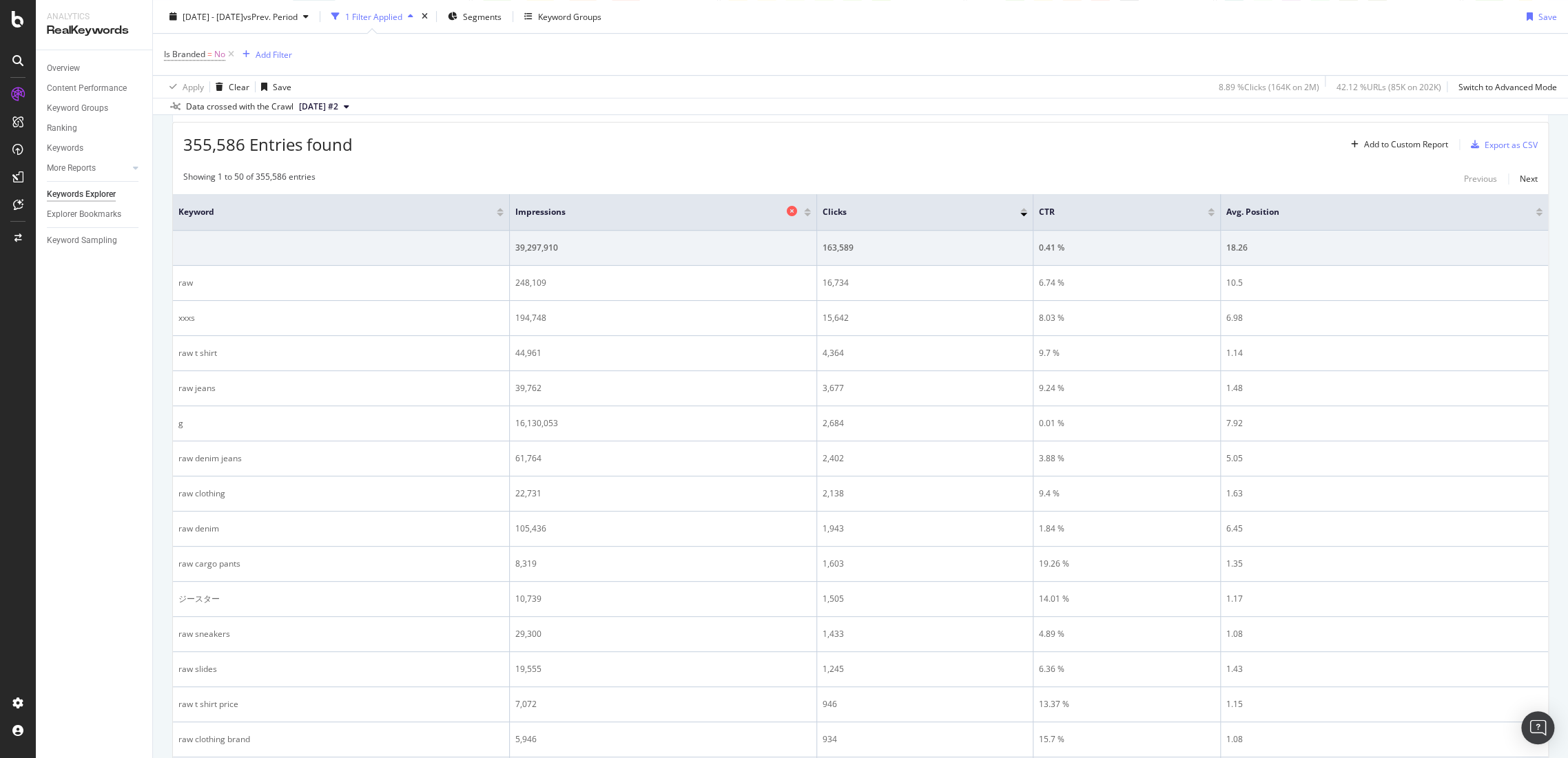
click at [804, 213] on div "Impressions" at bounding box center [659, 212] width 289 height 14
click at [810, 213] on div at bounding box center [807, 214] width 7 height 3
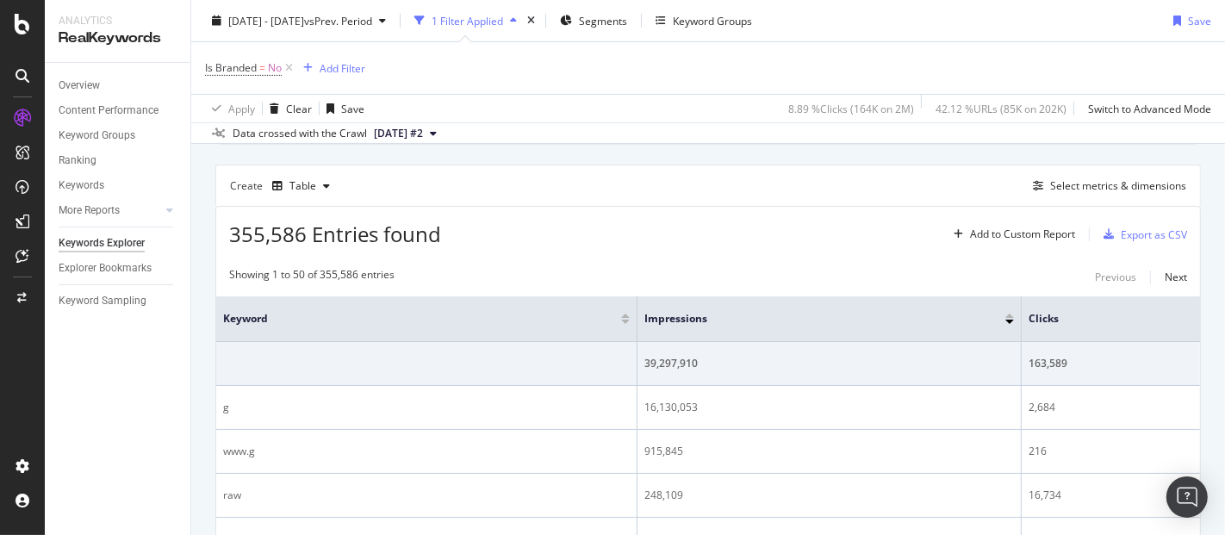
scroll to position [382, 0]
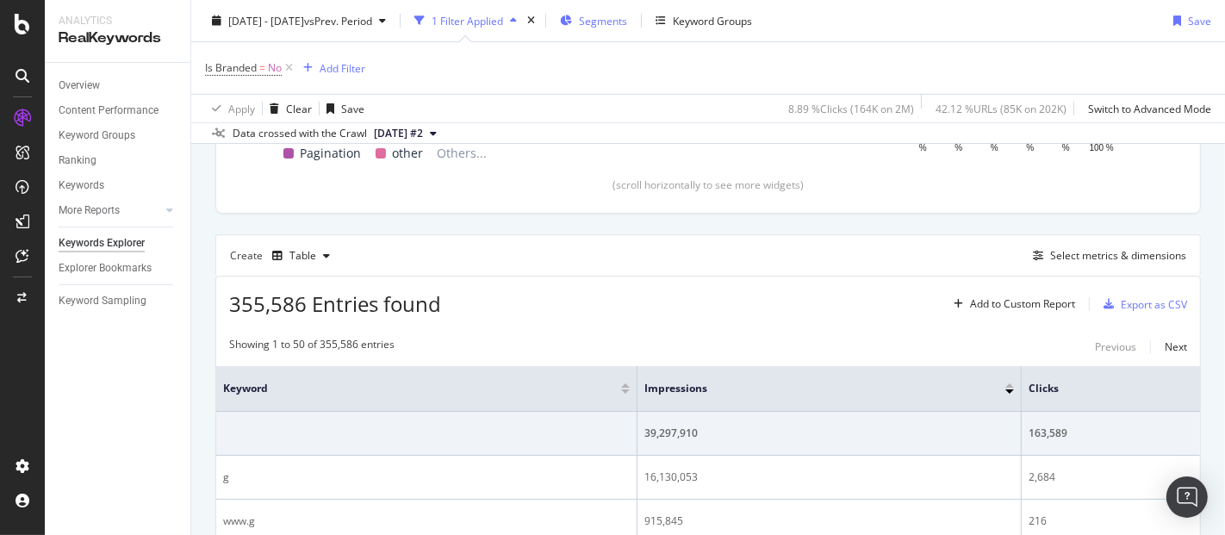
click at [627, 21] on span "Segments" at bounding box center [603, 20] width 48 height 15
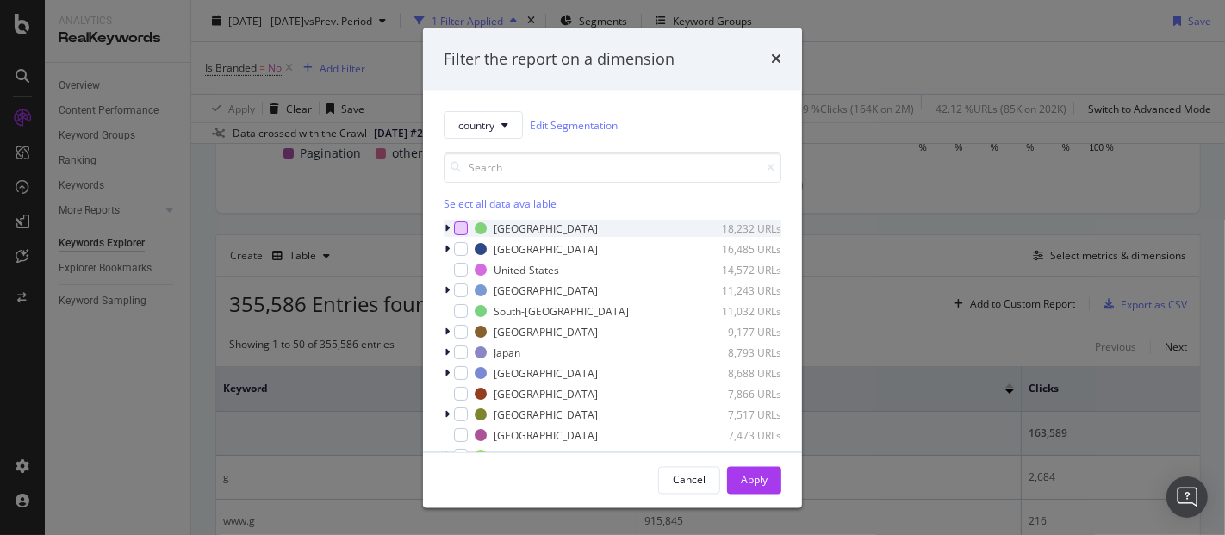
click at [456, 223] on div "modal" at bounding box center [461, 229] width 14 height 14
click at [756, 472] on div "Apply" at bounding box center [754, 479] width 27 height 15
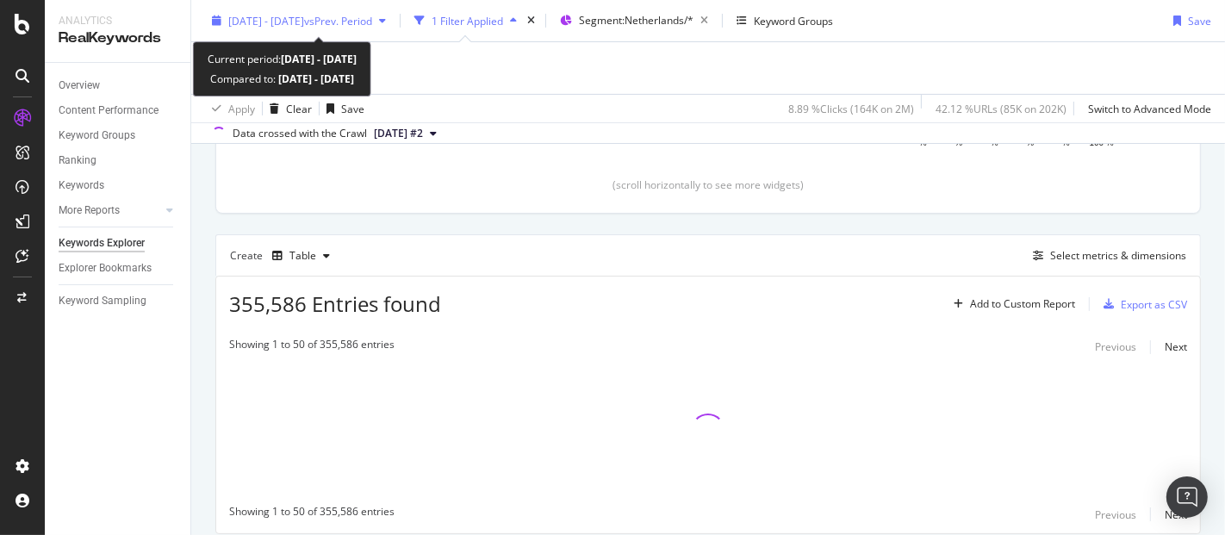
click at [393, 28] on div "[DATE] - [DATE] vs Prev. Period" at bounding box center [299, 21] width 188 height 26
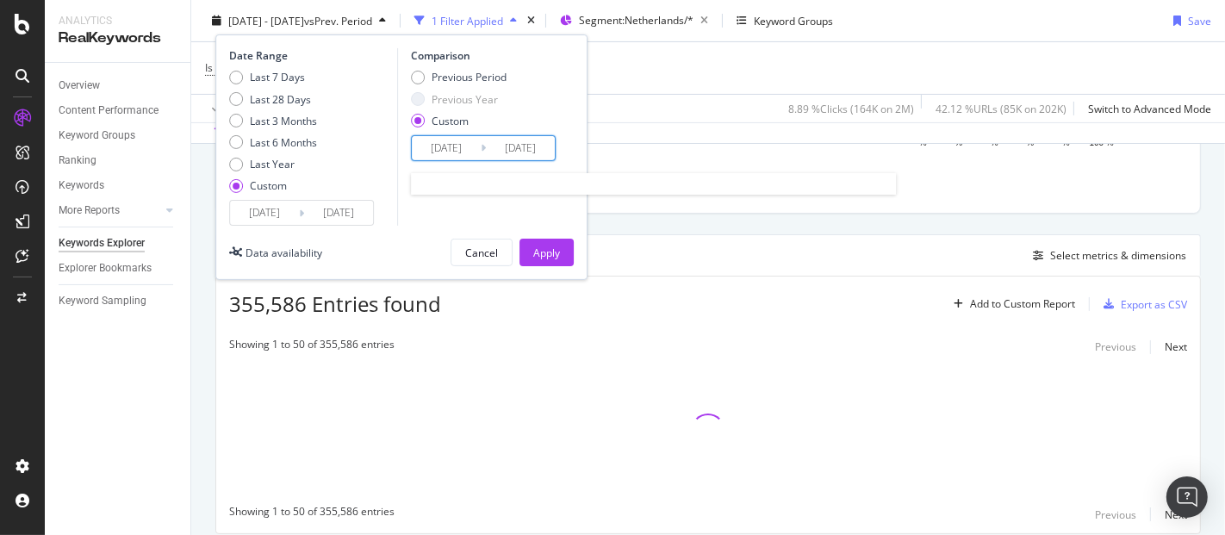
click at [446, 148] on input "[DATE]" at bounding box center [446, 148] width 69 height 24
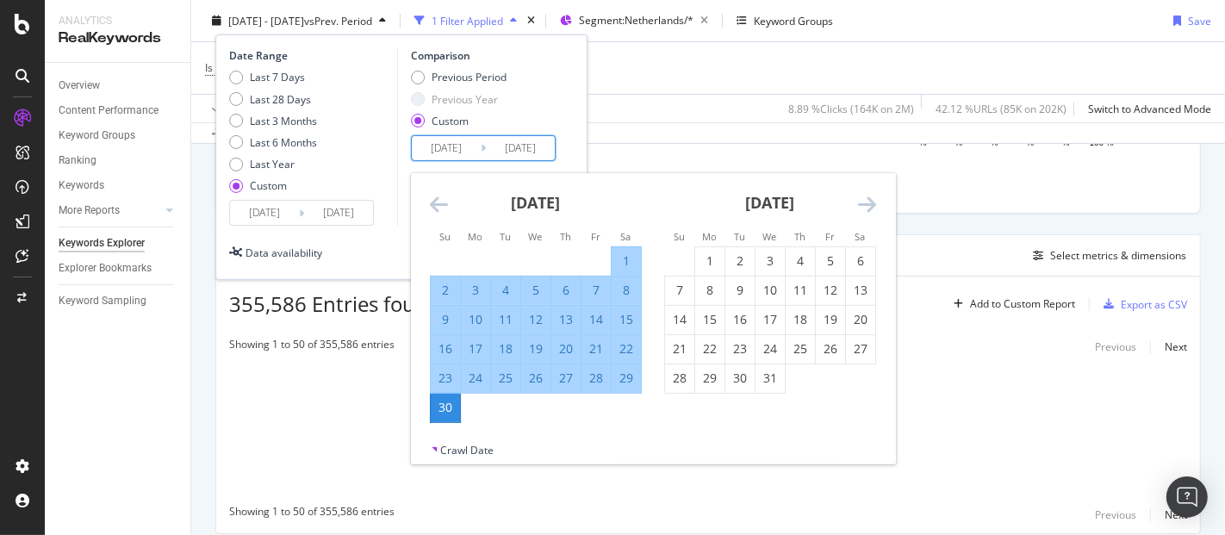
click at [439, 202] on icon "Move backward to switch to the previous month." at bounding box center [439, 204] width 18 height 21
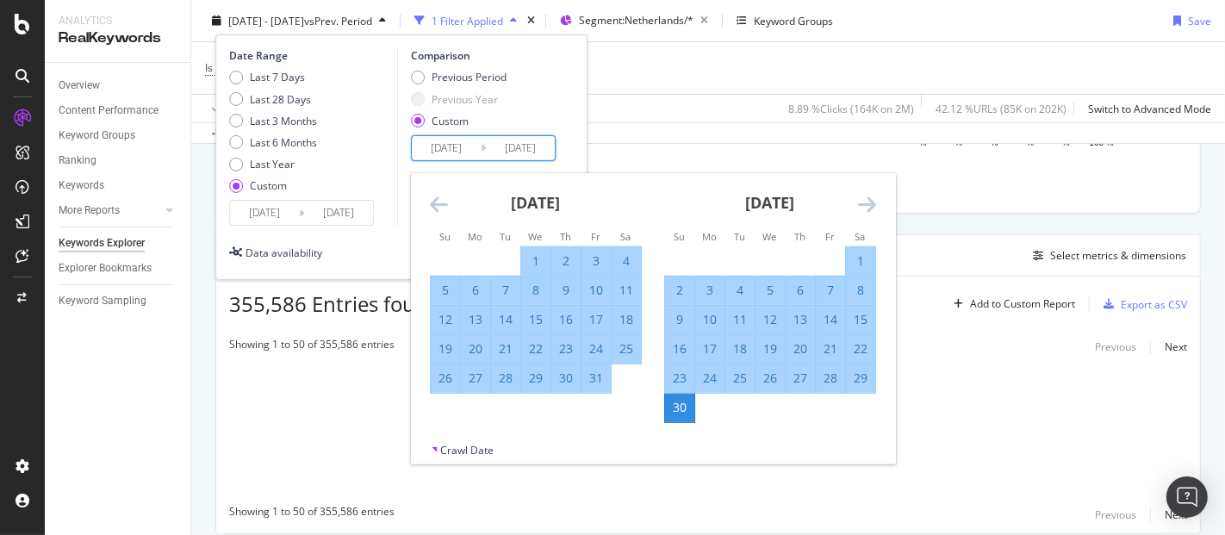
click at [439, 202] on icon "Move backward to switch to the previous month." at bounding box center [439, 204] width 18 height 21
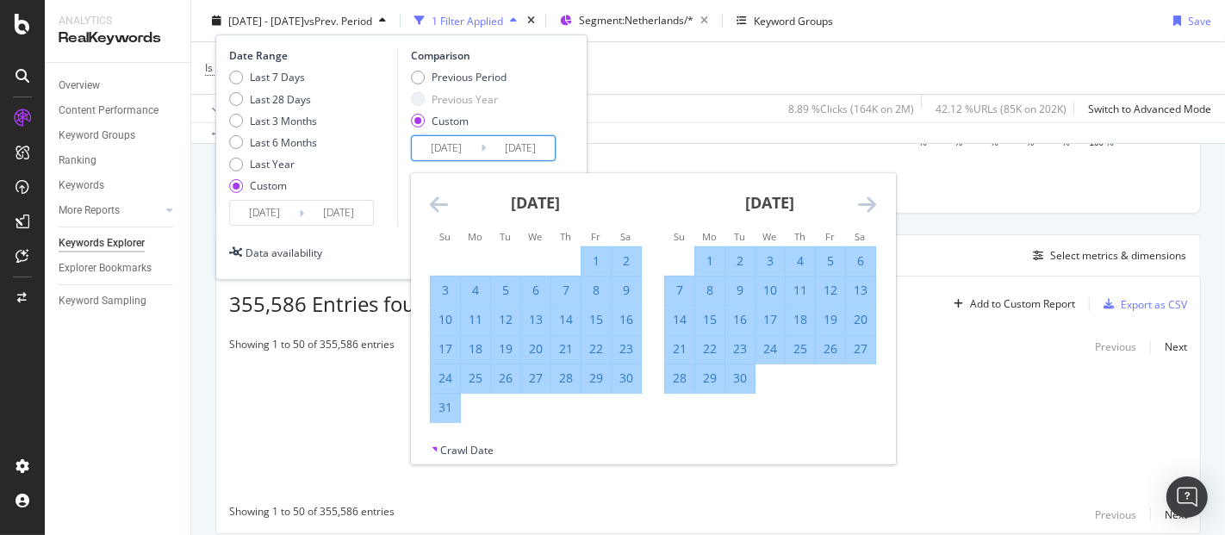
click at [439, 202] on icon "Move backward to switch to the previous month." at bounding box center [439, 204] width 18 height 21
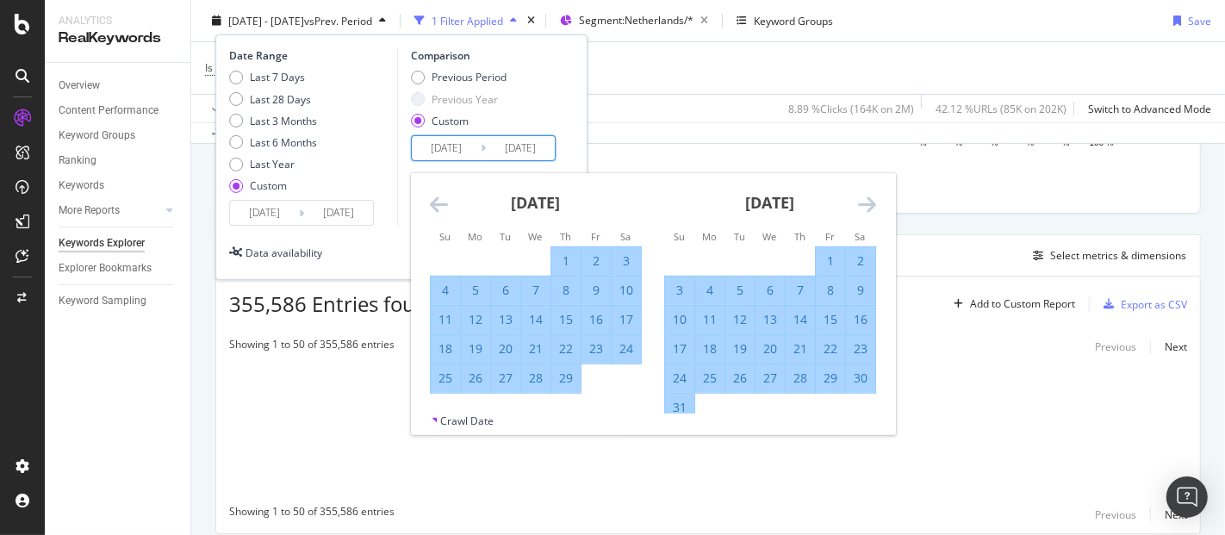
click at [439, 202] on icon "Move backward to switch to the previous month." at bounding box center [439, 204] width 18 height 21
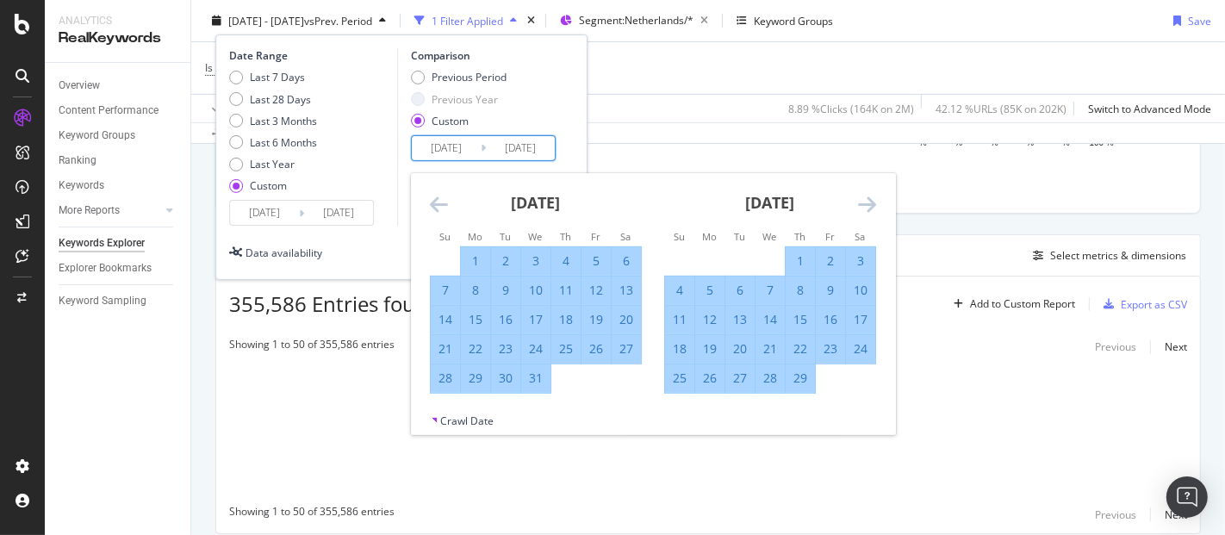
click at [439, 202] on icon "Move backward to switch to the previous month." at bounding box center [439, 204] width 18 height 21
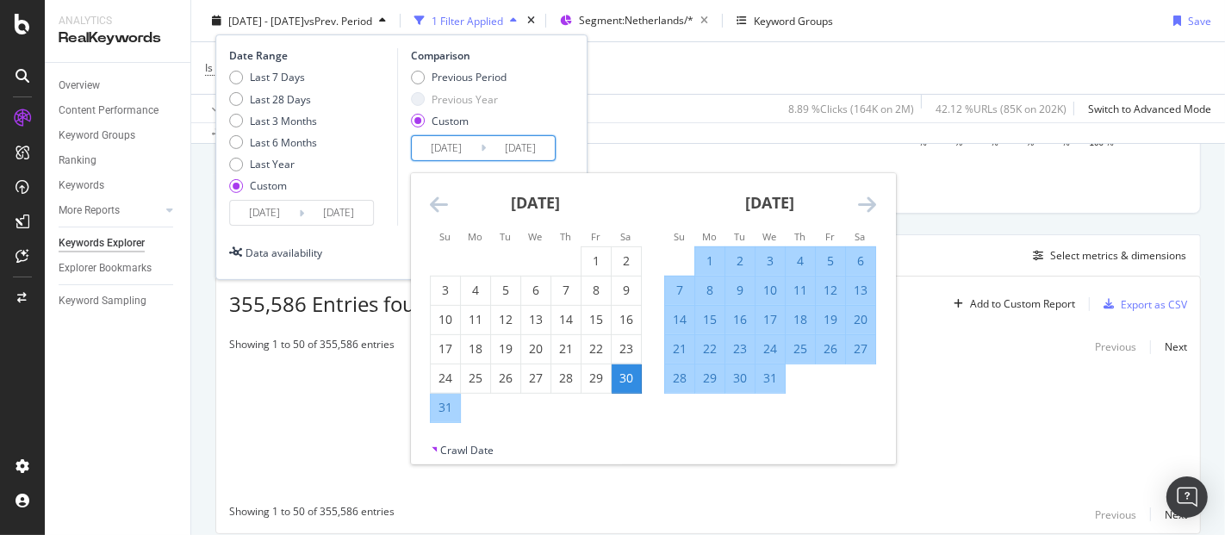
click at [439, 202] on icon "Move backward to switch to the previous month." at bounding box center [439, 204] width 18 height 21
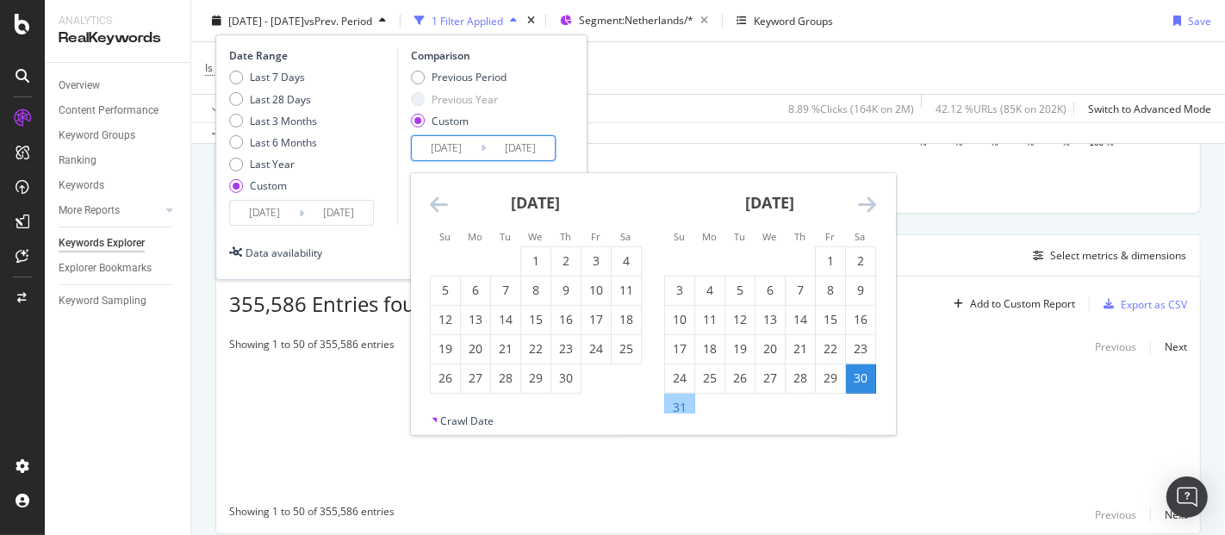
click at [439, 202] on icon "Move backward to switch to the previous month." at bounding box center [439, 204] width 18 height 21
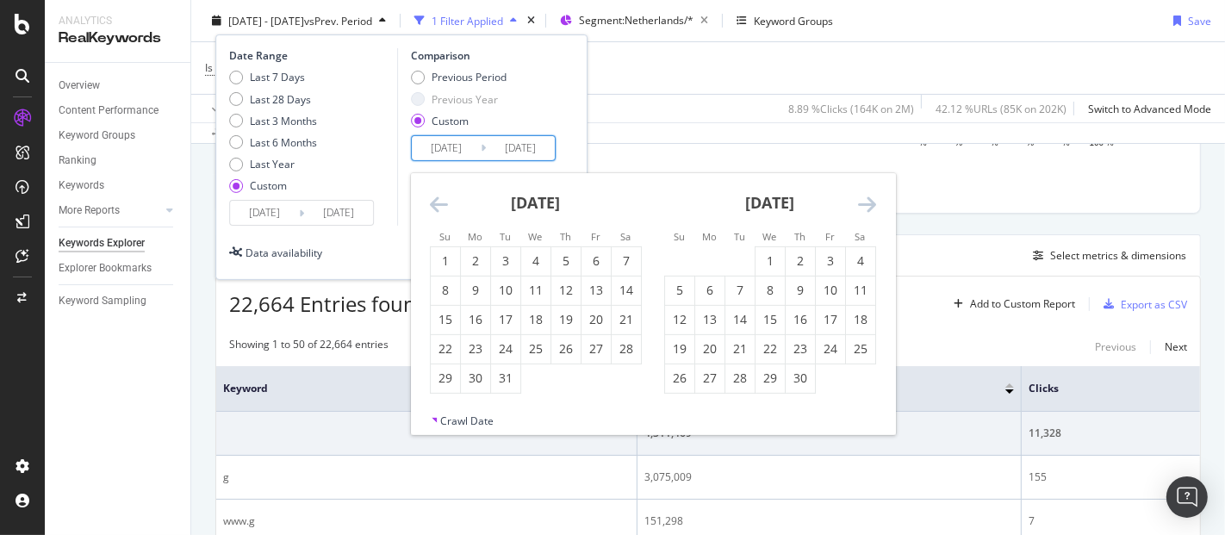
click at [439, 202] on icon "Move backward to switch to the previous month." at bounding box center [439, 204] width 18 height 21
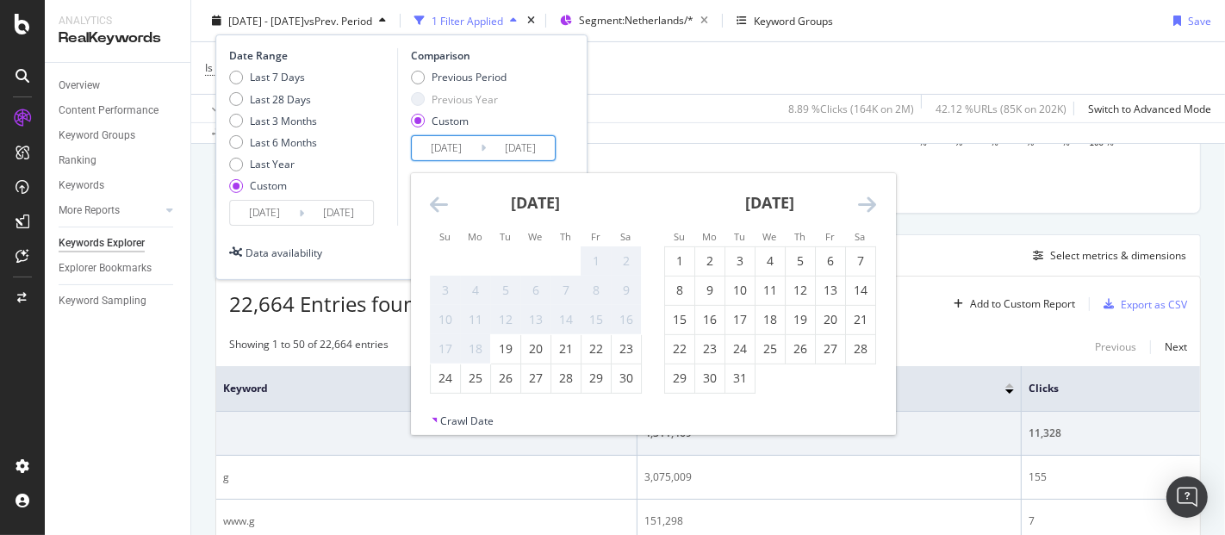
click at [439, 202] on icon "Move backward to switch to the previous month." at bounding box center [439, 204] width 18 height 21
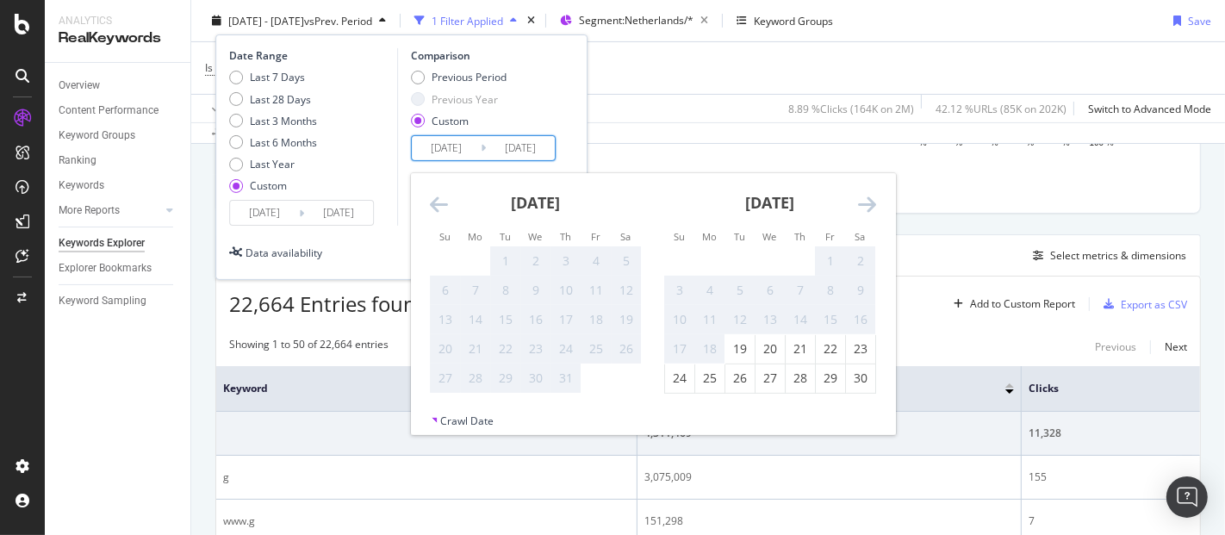
click at [439, 202] on icon "Move backward to switch to the previous month." at bounding box center [439, 204] width 18 height 21
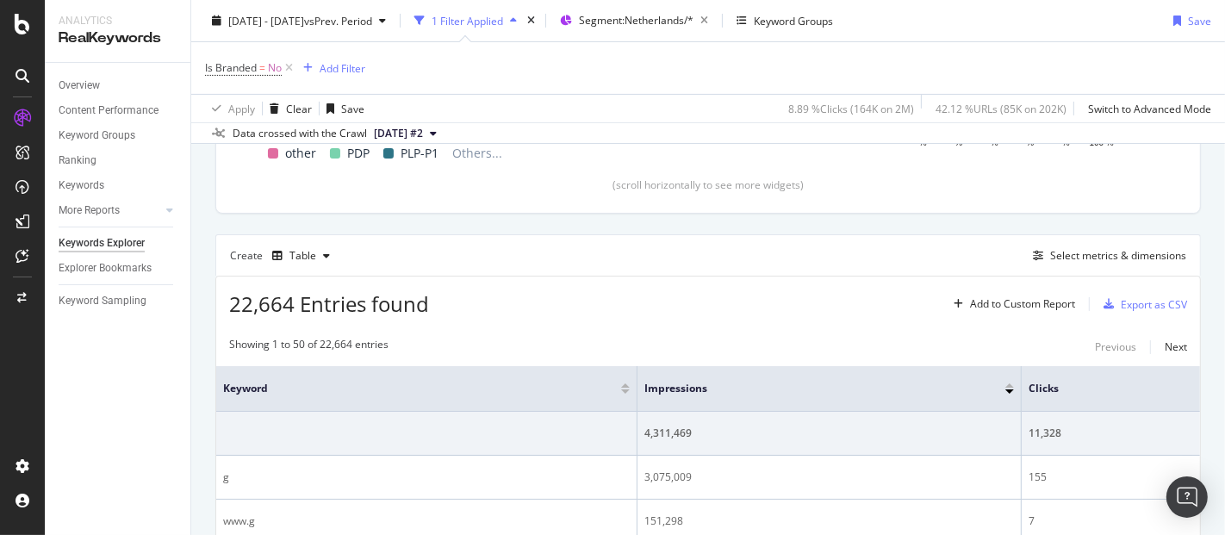
click at [876, 141] on div "Data crossed with the Crawl [DATE] #2" at bounding box center [707, 132] width 1033 height 21
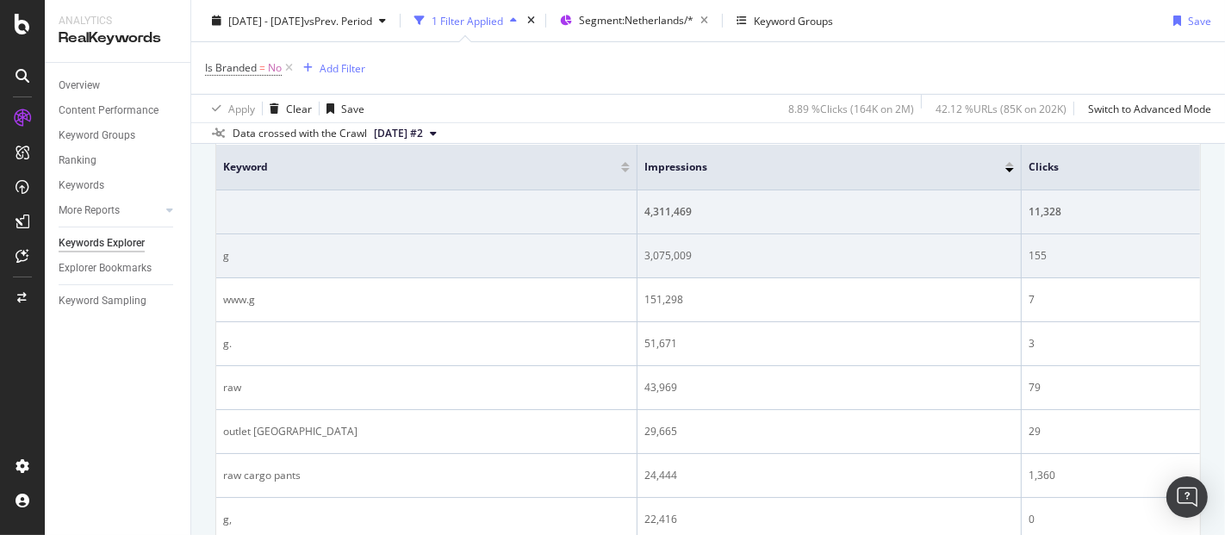
scroll to position [574, 0]
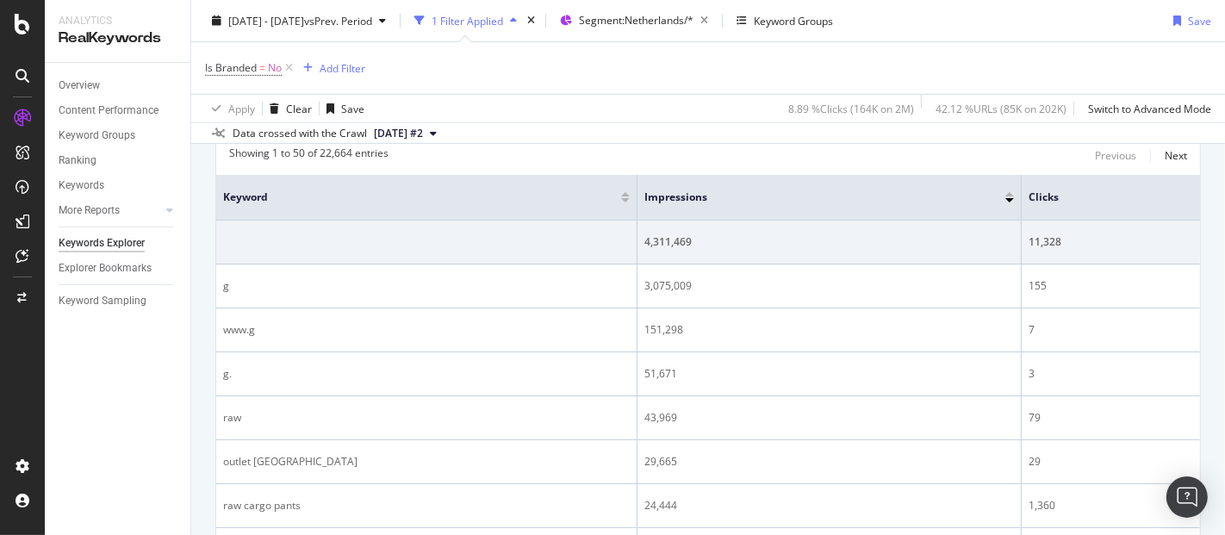
click at [1009, 198] on div at bounding box center [1009, 200] width 9 height 4
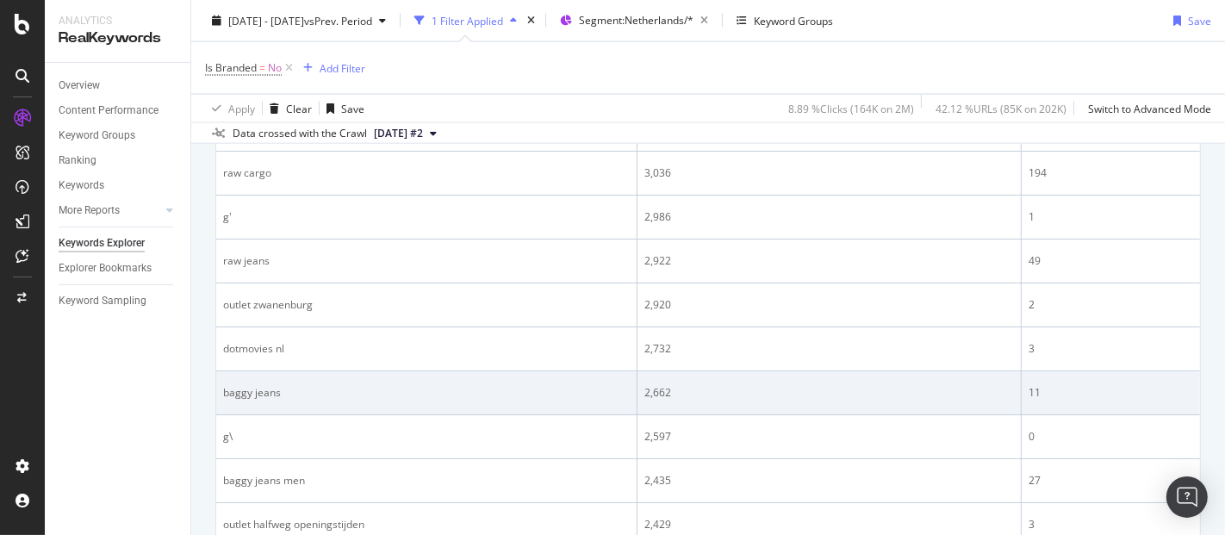
scroll to position [2598, 0]
